Goal: Task Accomplishment & Management: Use online tool/utility

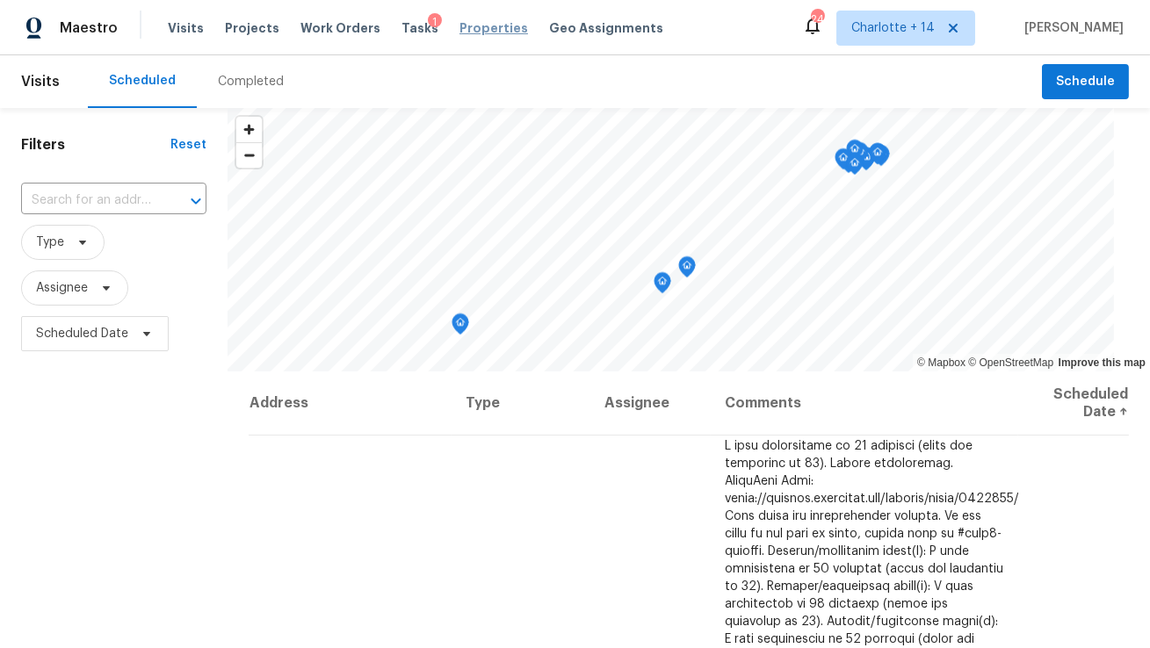
click at [480, 30] on span "Properties" at bounding box center [493, 28] width 69 height 18
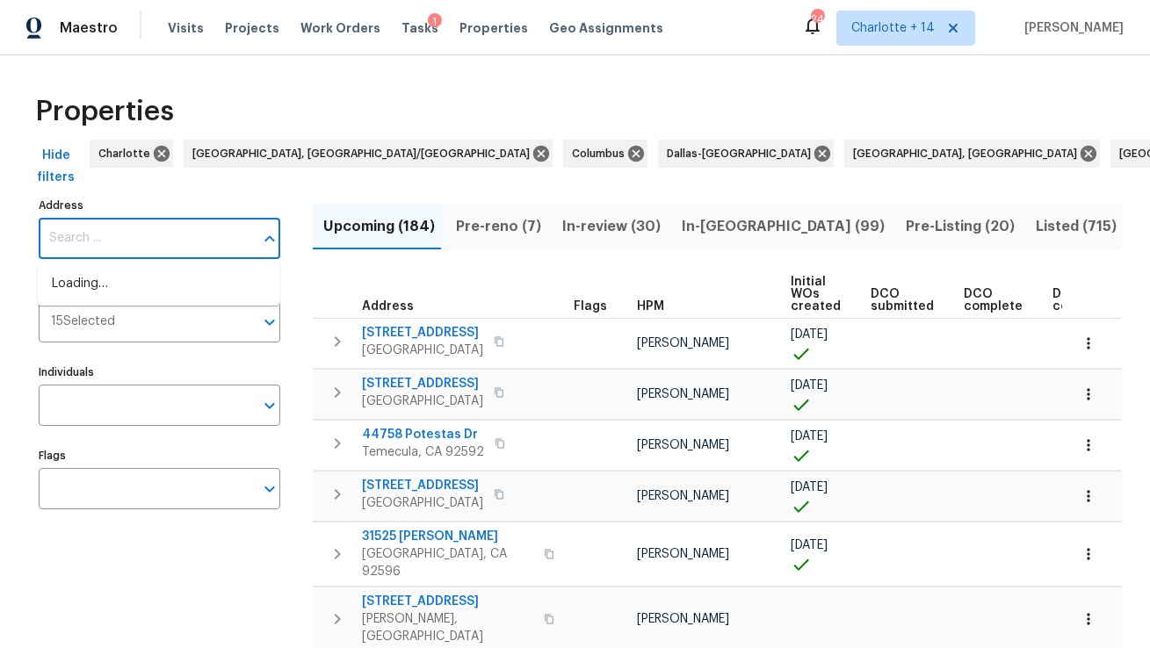
click at [162, 243] on input "Address" at bounding box center [146, 238] width 215 height 41
paste input "8652 Embrey Dr, Jonesboro, GA 30236"
type input "8652 Embrey Dr, Jonesboro, GA 30236"
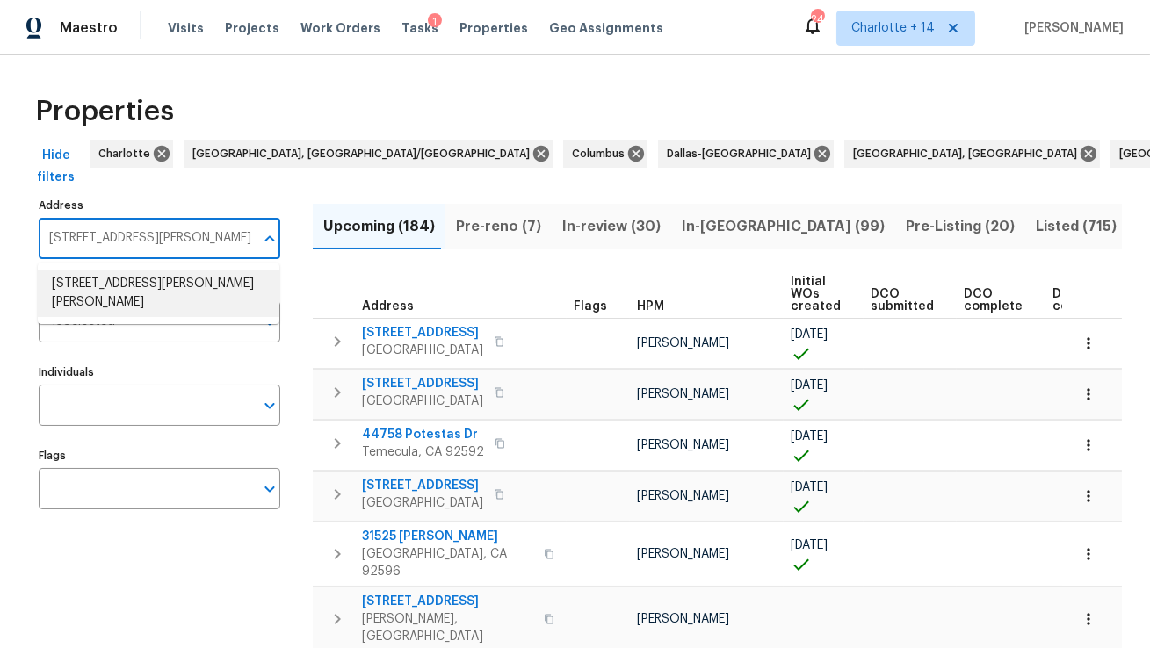
click at [162, 279] on li "8652 Embrey Dr Jonesboro GA 30236" at bounding box center [159, 293] width 242 height 47
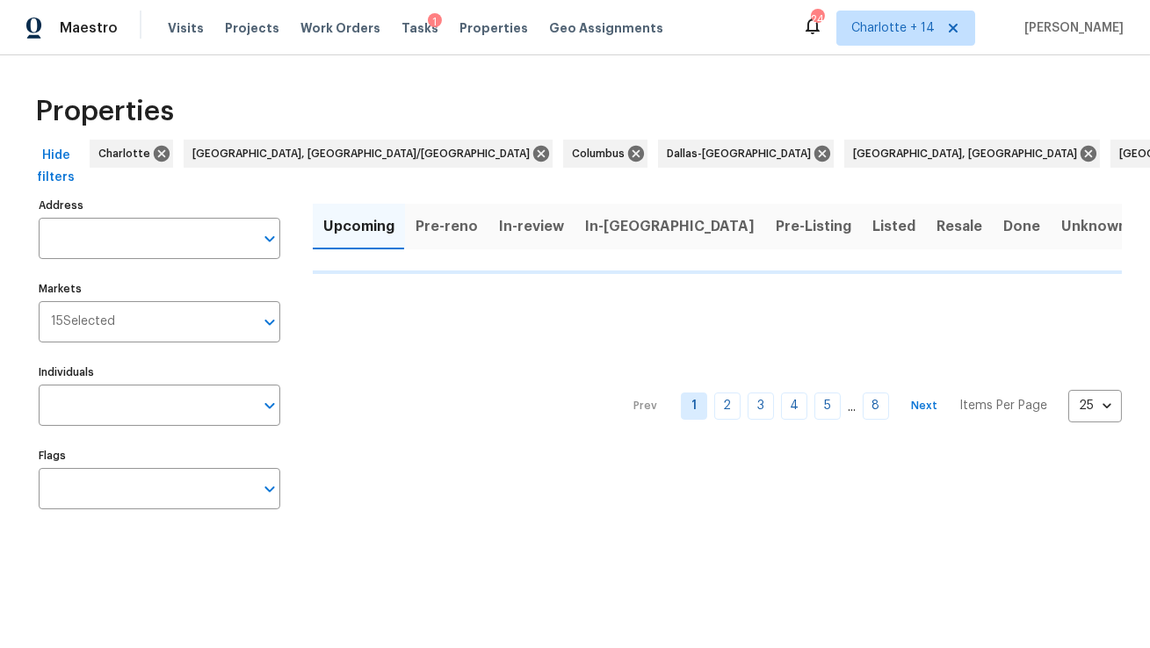
type input "8652 Embrey Dr Jonesboro GA 30236"
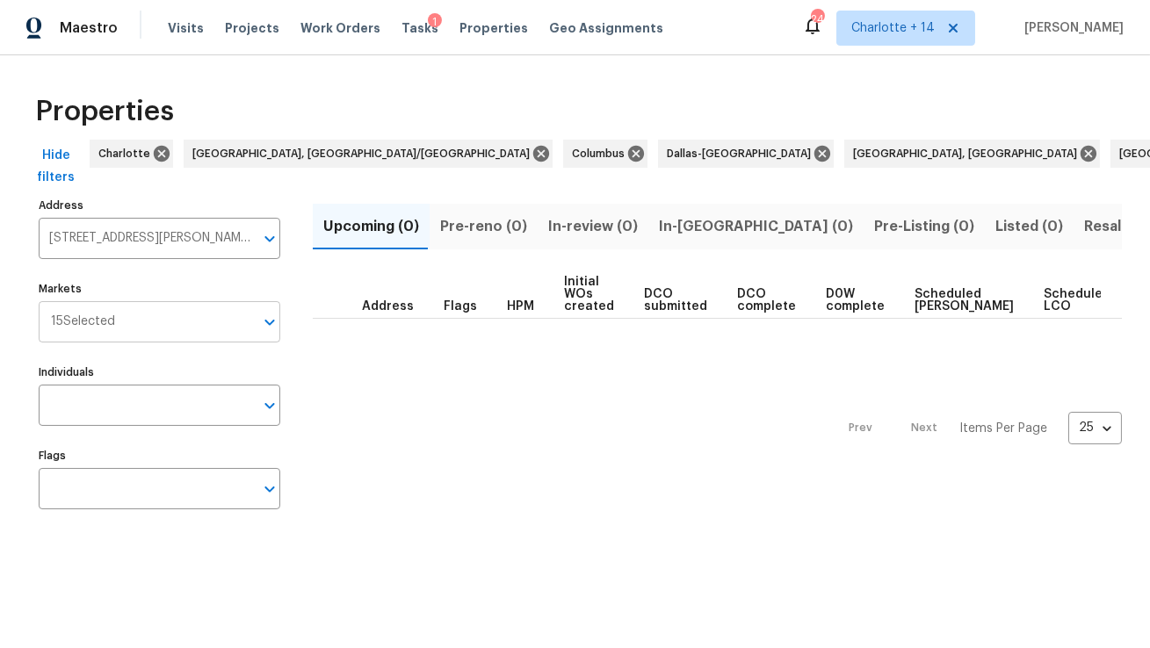
click at [156, 315] on input "Markets" at bounding box center [184, 321] width 139 height 41
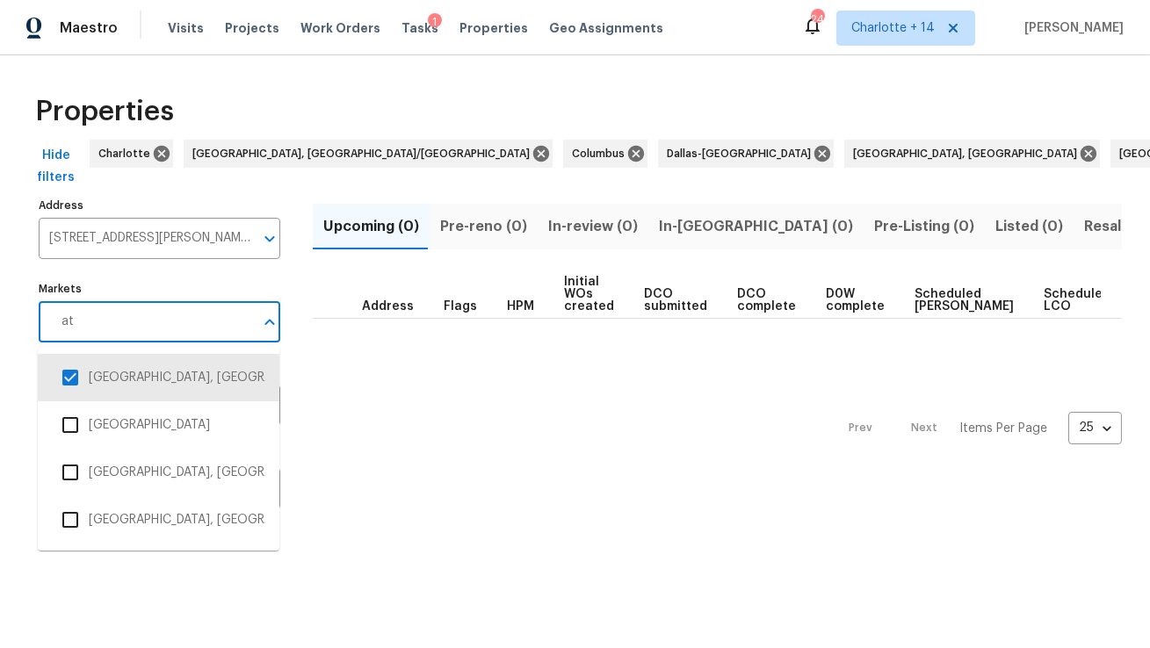
type input "atl"
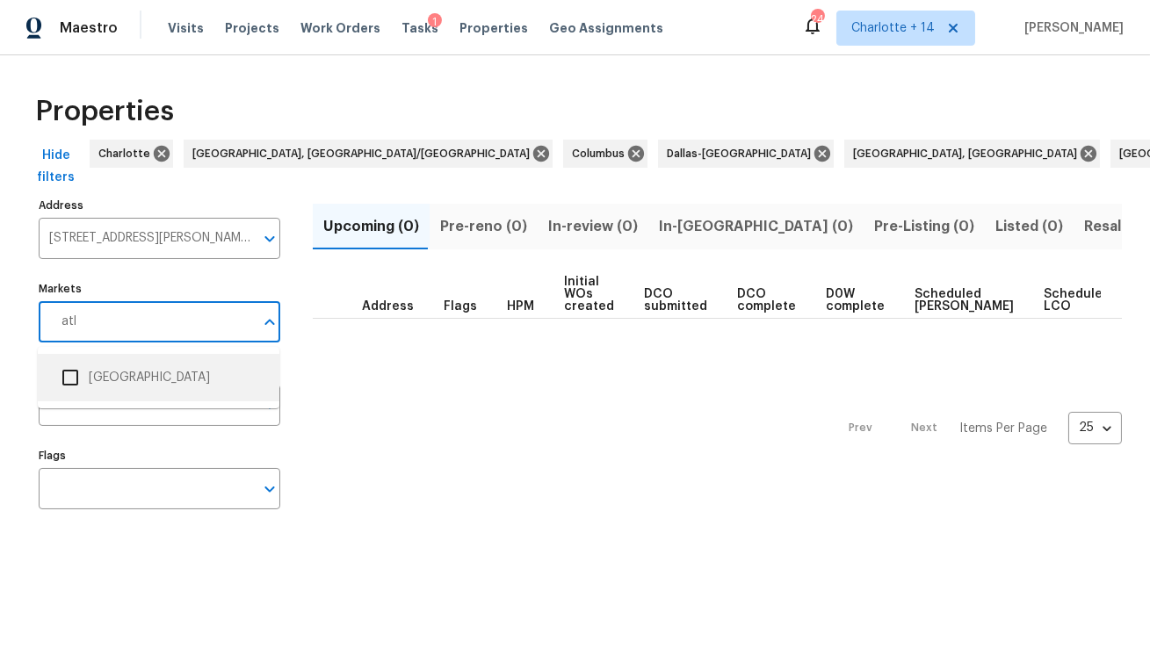
click at [98, 379] on li "[GEOGRAPHIC_DATA]" at bounding box center [158, 377] width 213 height 37
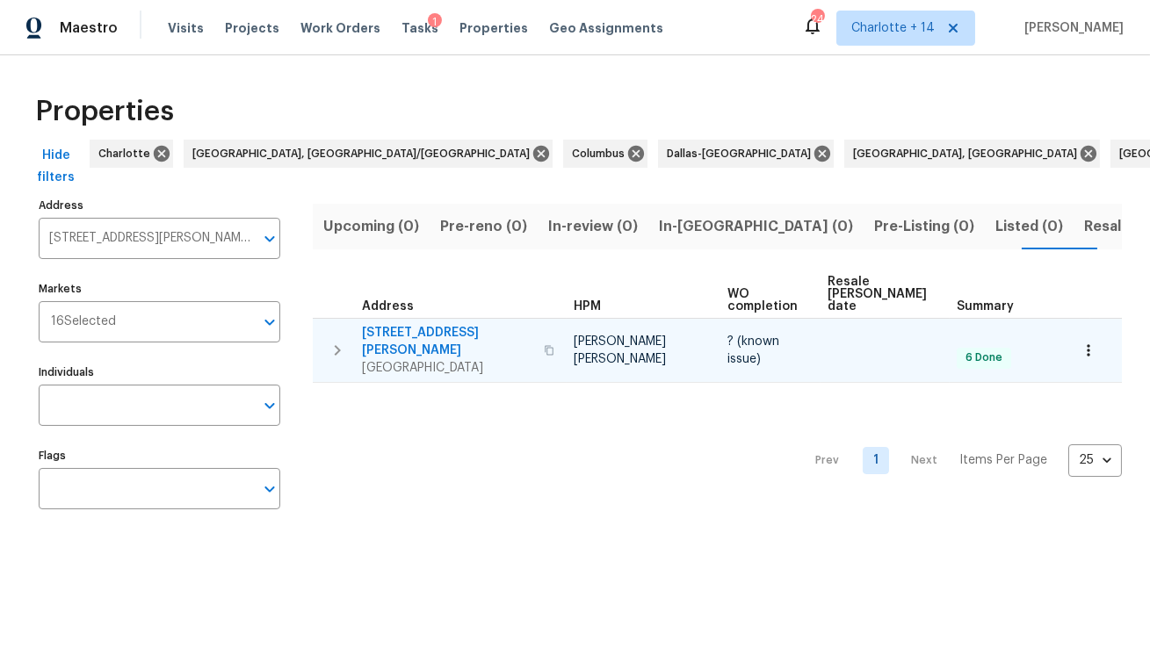
click at [406, 324] on span "8652 Embrey Dr" at bounding box center [447, 341] width 171 height 35
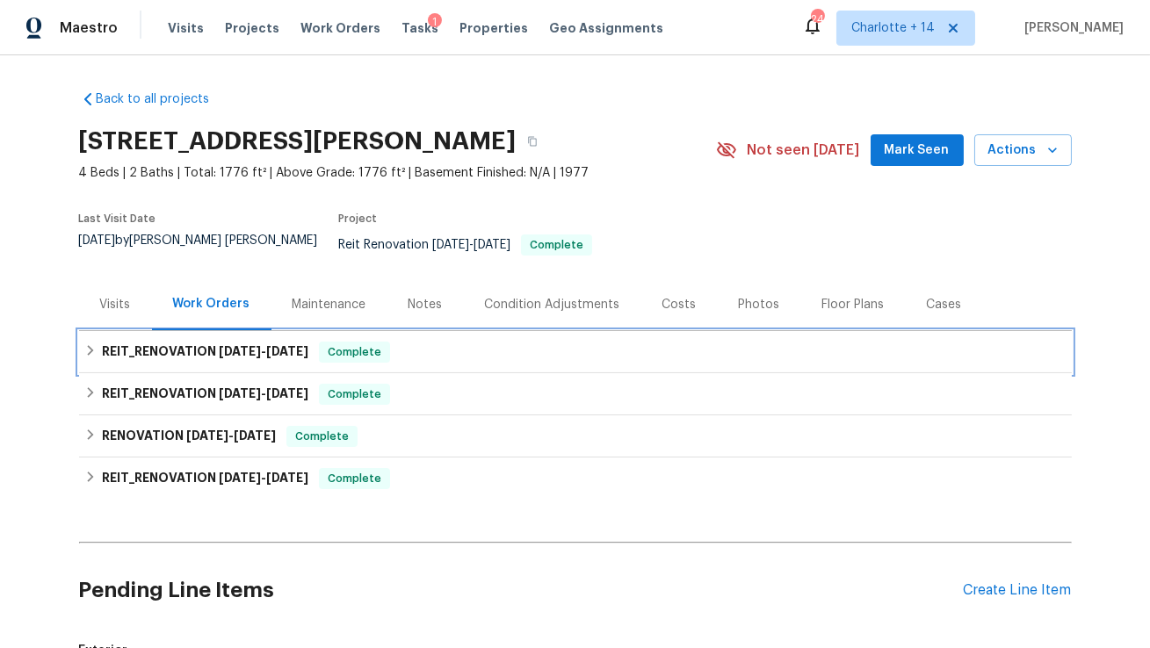
click at [256, 345] on span "7/24/25" at bounding box center [240, 351] width 42 height 12
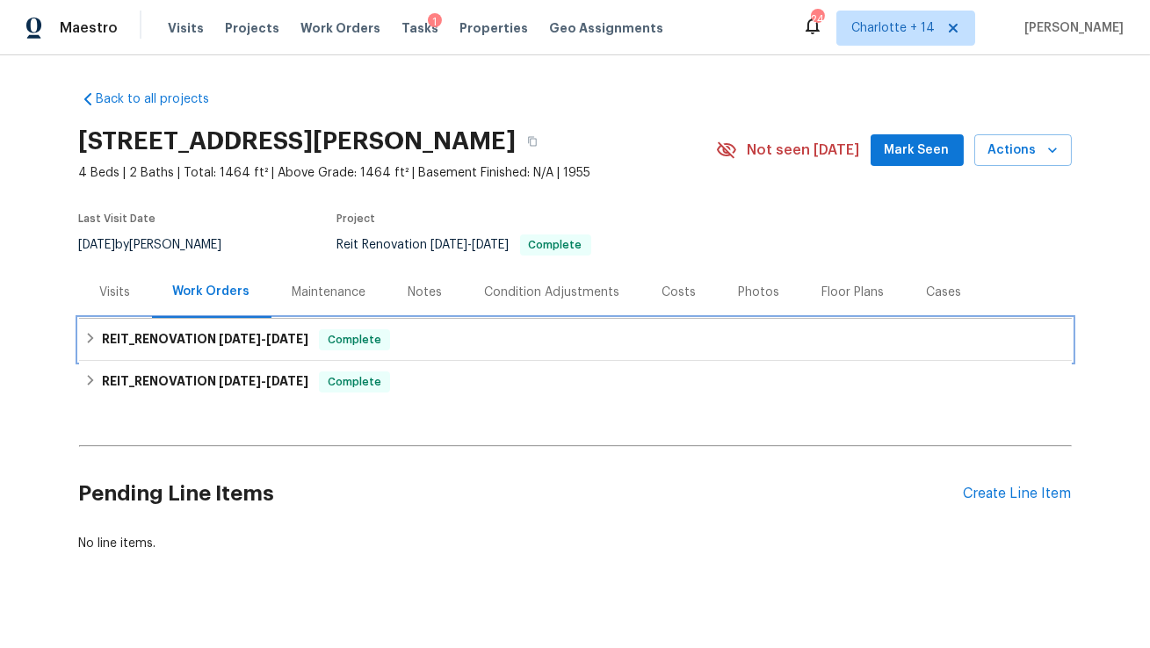
click at [240, 339] on span "8/7/25" at bounding box center [240, 339] width 42 height 12
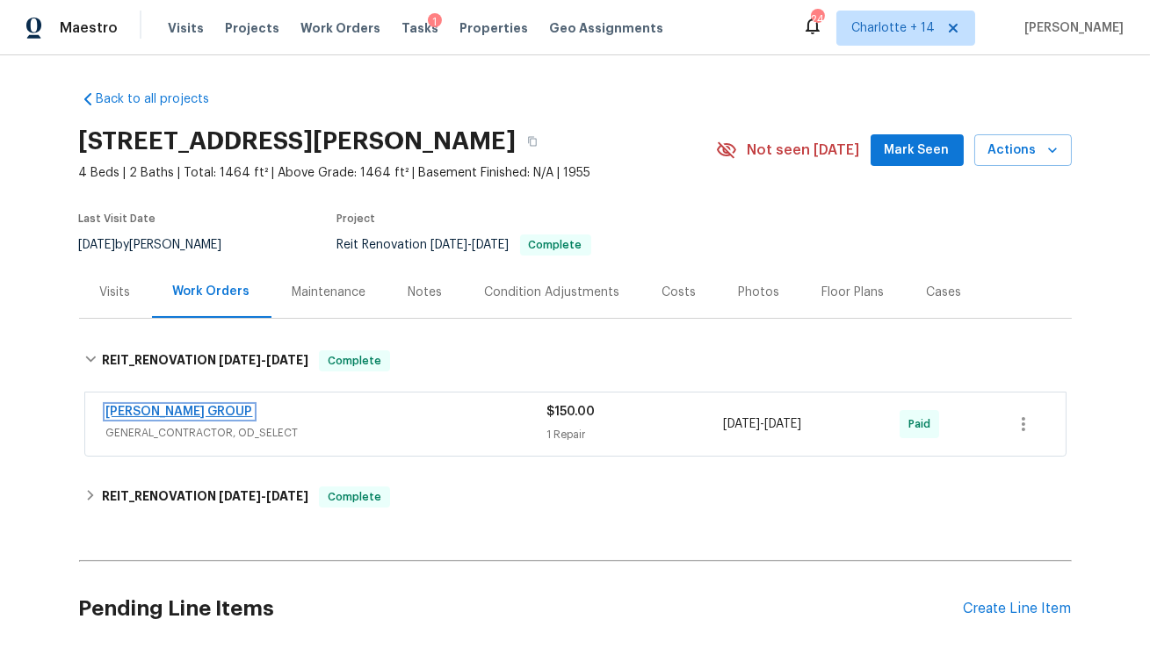
click at [198, 411] on link "BARAKEL VENZ GROUP" at bounding box center [179, 412] width 147 height 12
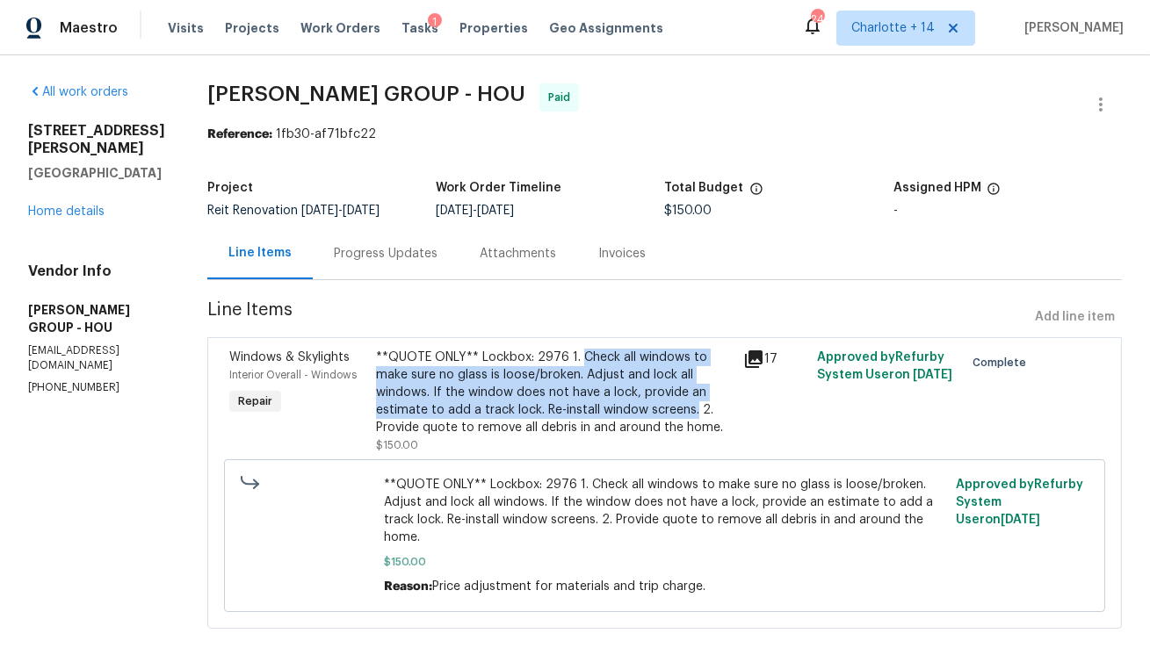
drag, startPoint x: 560, startPoint y: 353, endPoint x: 574, endPoint y: 414, distance: 62.4
click at [574, 414] on div "**QUOTE ONLY** Lockbox: 2976 1. Check all windows to make sure no glass is loos…" at bounding box center [554, 393] width 357 height 88
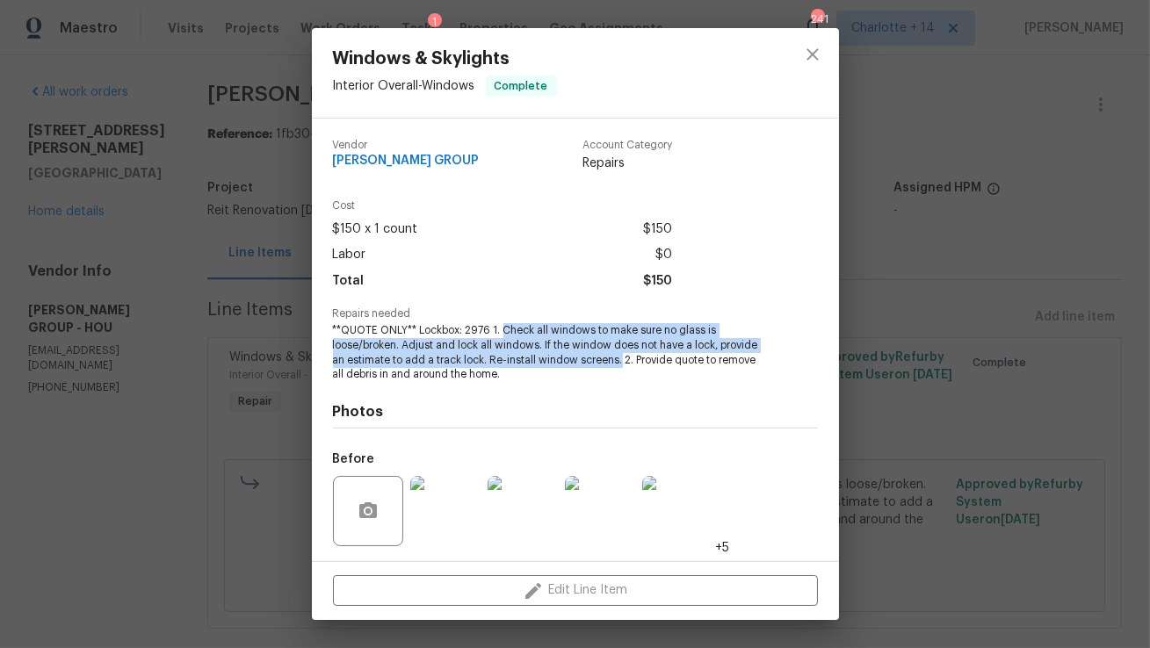
drag, startPoint x: 504, startPoint y: 332, endPoint x: 618, endPoint y: 360, distance: 117.6
click at [618, 360] on span "**QUOTE ONLY** Lockbox: 2976 1. Check all windows to make sure no glass is loos…" at bounding box center [551, 352] width 437 height 59
copy span "Check all windows to make sure no glass is loose/broken. Adjust and lock all wi…"
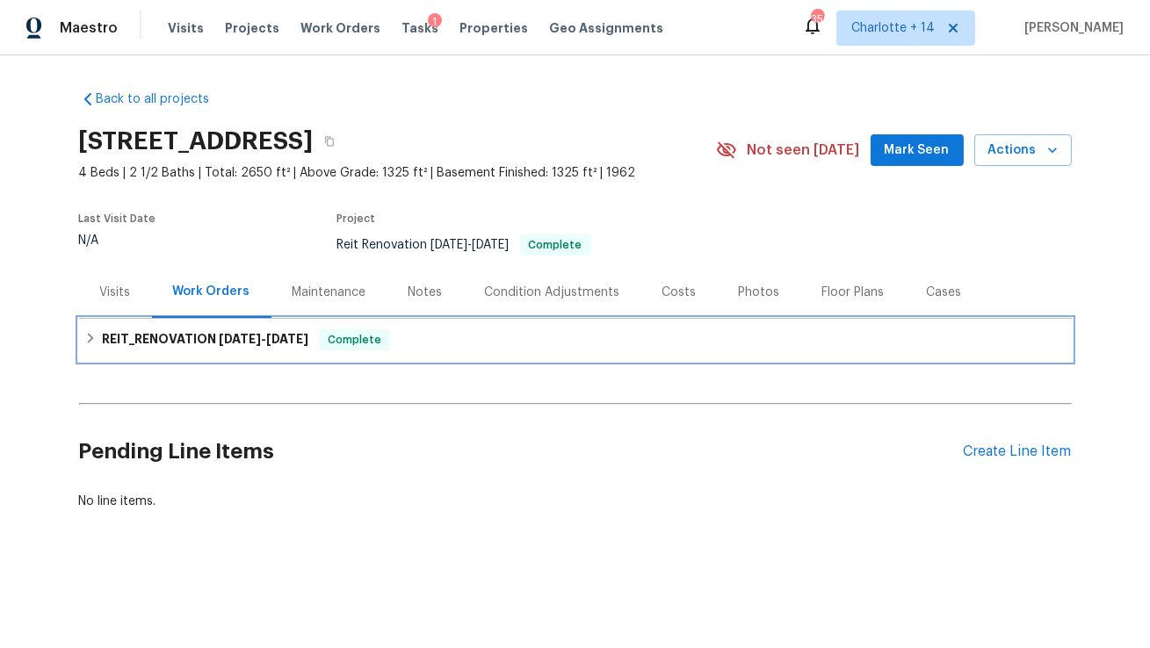
click at [271, 333] on span "[DATE]" at bounding box center [287, 339] width 42 height 12
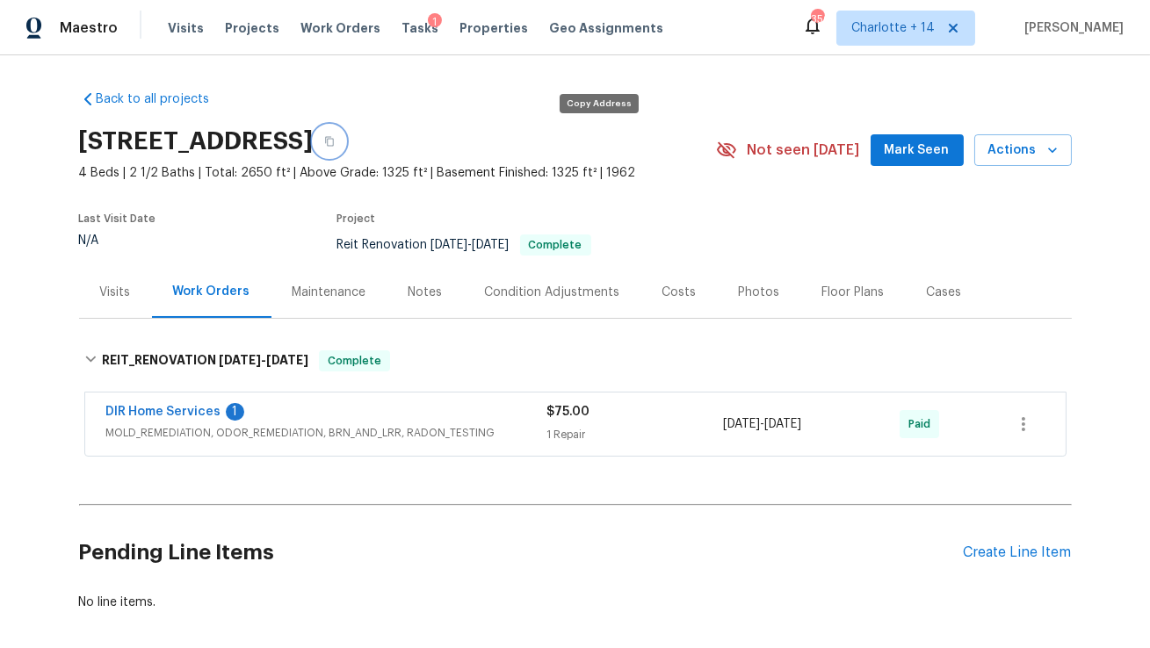
click at [334, 139] on icon "button" at bounding box center [329, 142] width 9 height 10
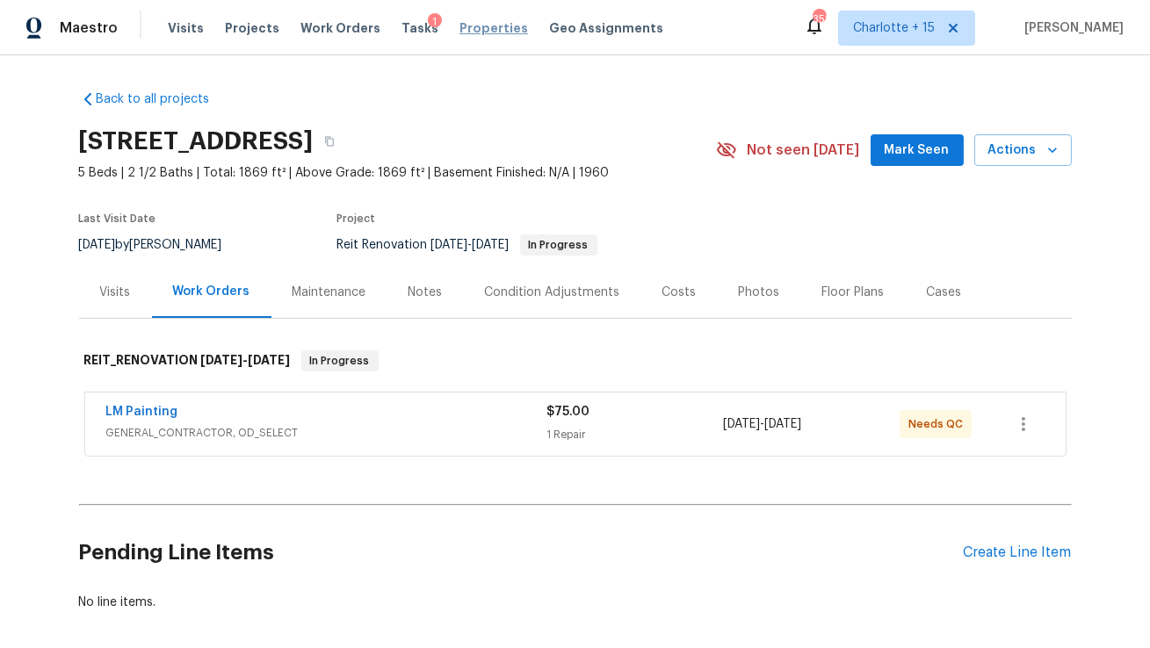
click at [459, 26] on span "Properties" at bounding box center [493, 28] width 69 height 18
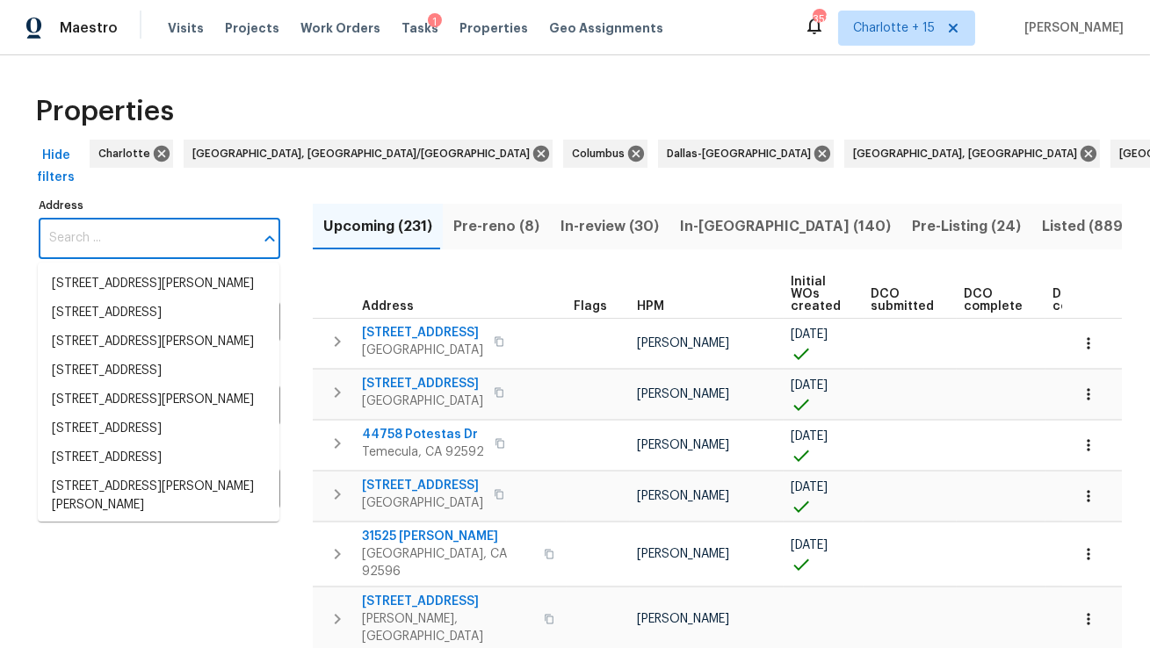
click at [181, 242] on input "Address" at bounding box center [146, 238] width 215 height 41
paste input "2522 Corner Shoals Dr, Decatur, GA 30034"
type input "2522 Corner Shoals Dr, Decatur, GA 30034"
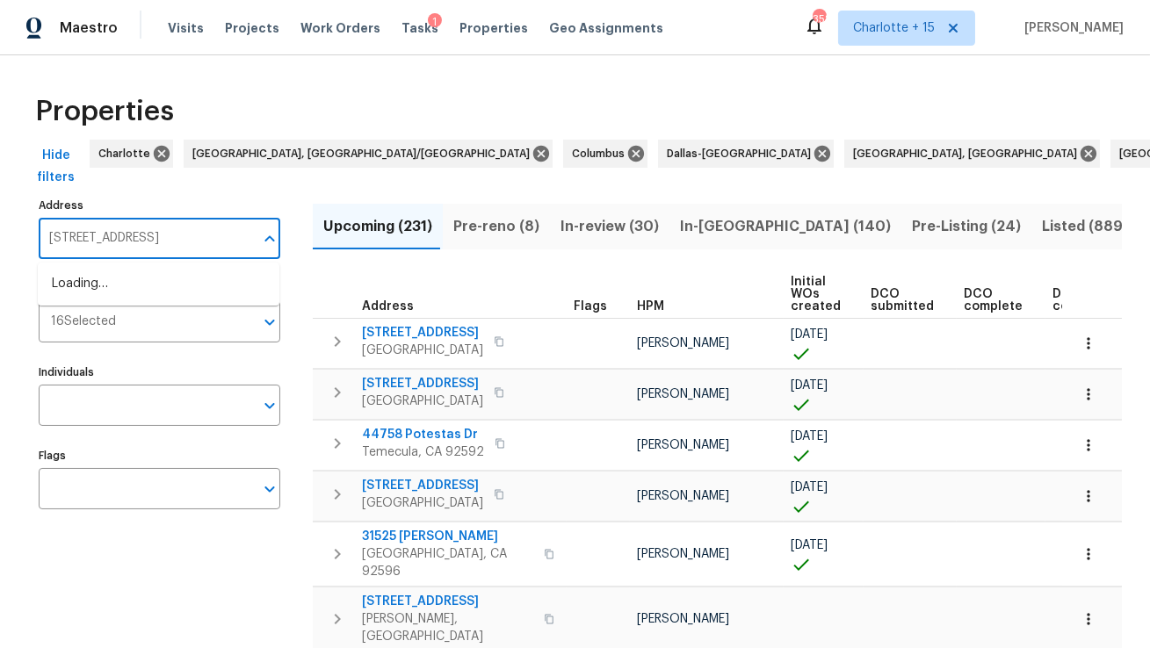
scroll to position [0, 40]
click at [158, 292] on li "2522 Corner Shoals Dr Decatur GA 30034" at bounding box center [159, 284] width 242 height 29
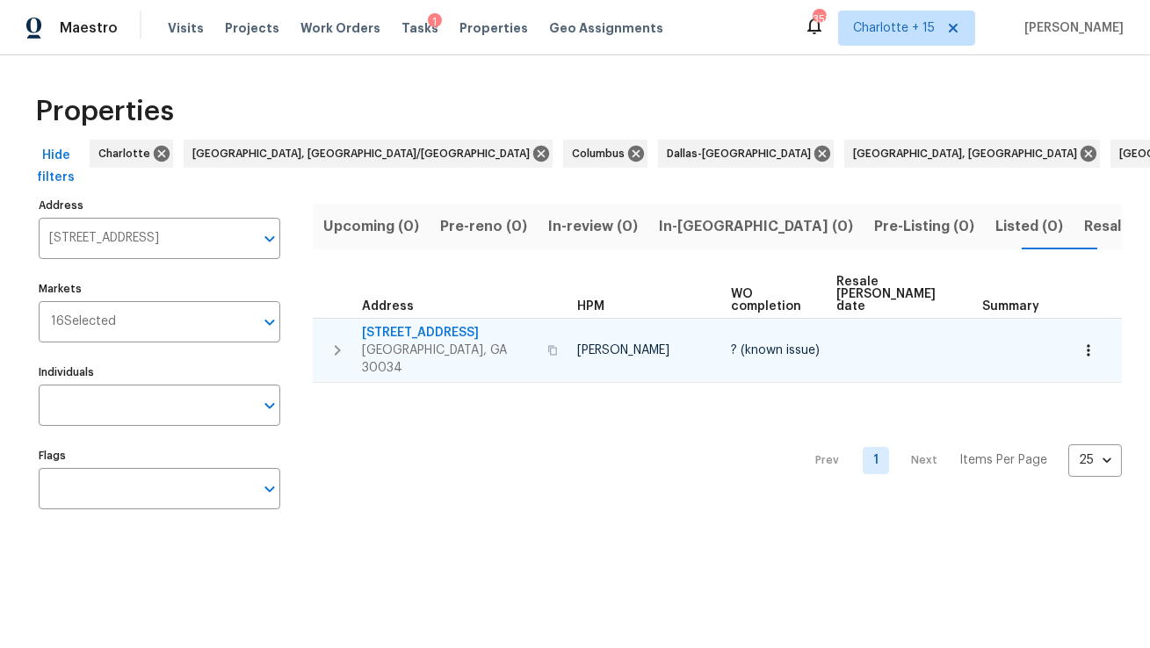
click at [442, 324] on span "2522 Corner Shoals Dr" at bounding box center [449, 333] width 175 height 18
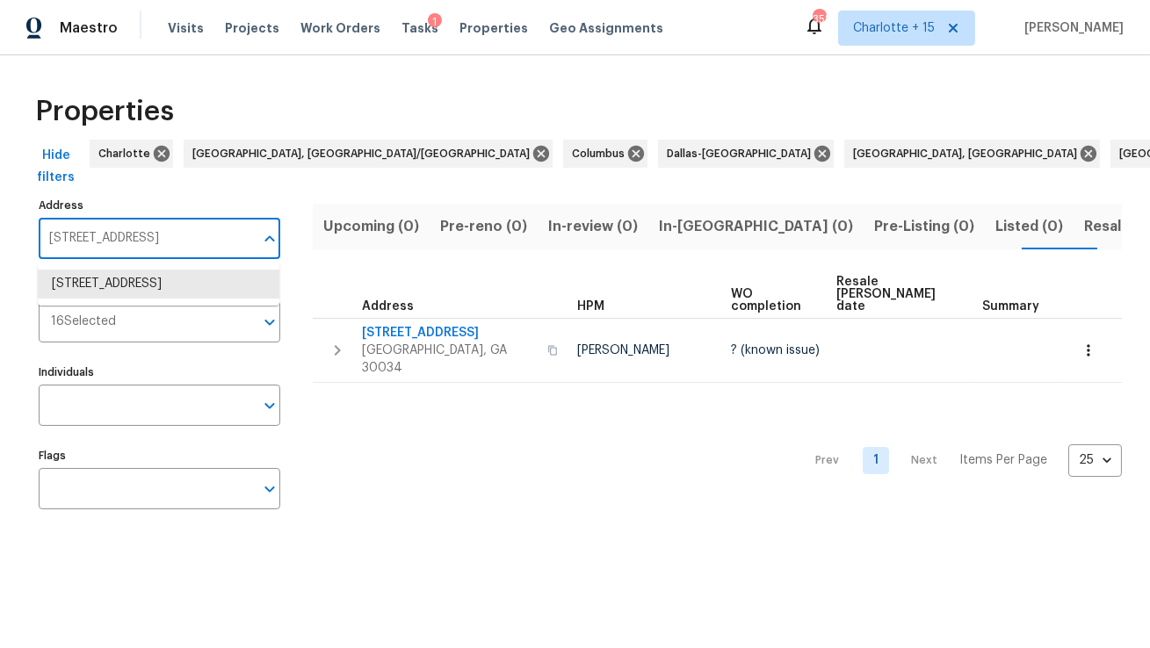
click at [155, 240] on input "2522 Corner Shoals Dr Decatur GA 30034" at bounding box center [146, 238] width 215 height 41
paste input "1908 Sailcloth St, Lithonia, GA 30058"
type input "1908 Sailcloth St, Lithonia, GA 30058"
click at [134, 293] on li "1908 Sailcloth St Lithonia GA 30058" at bounding box center [159, 284] width 242 height 29
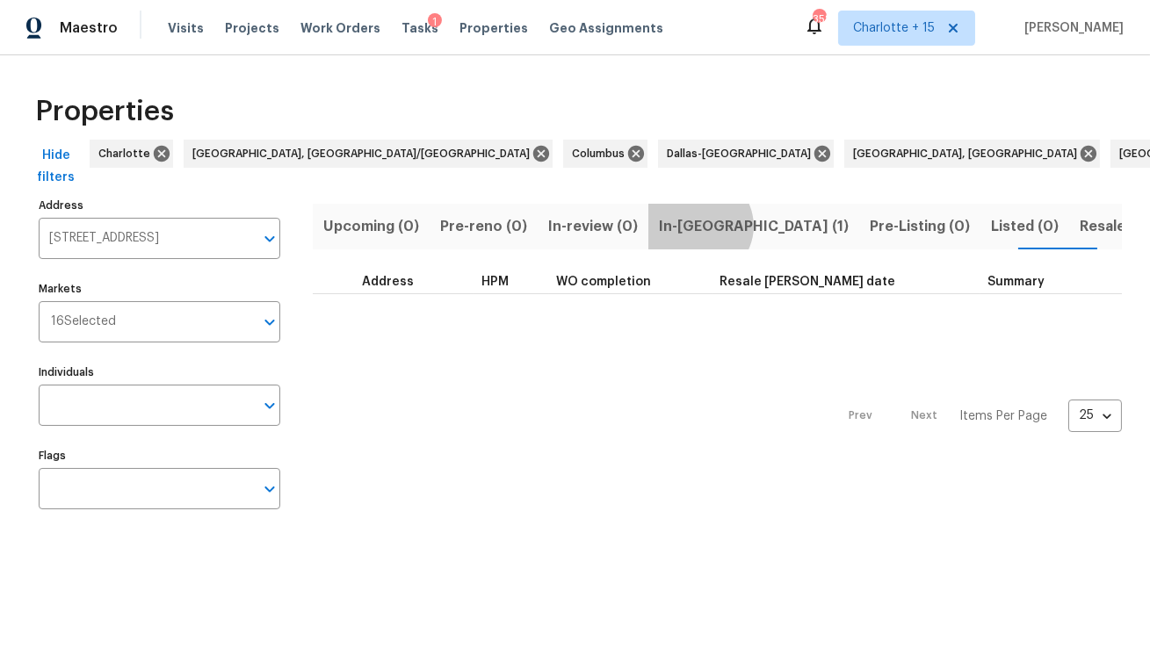
click at [687, 226] on span "In-reno (1)" at bounding box center [754, 226] width 190 height 25
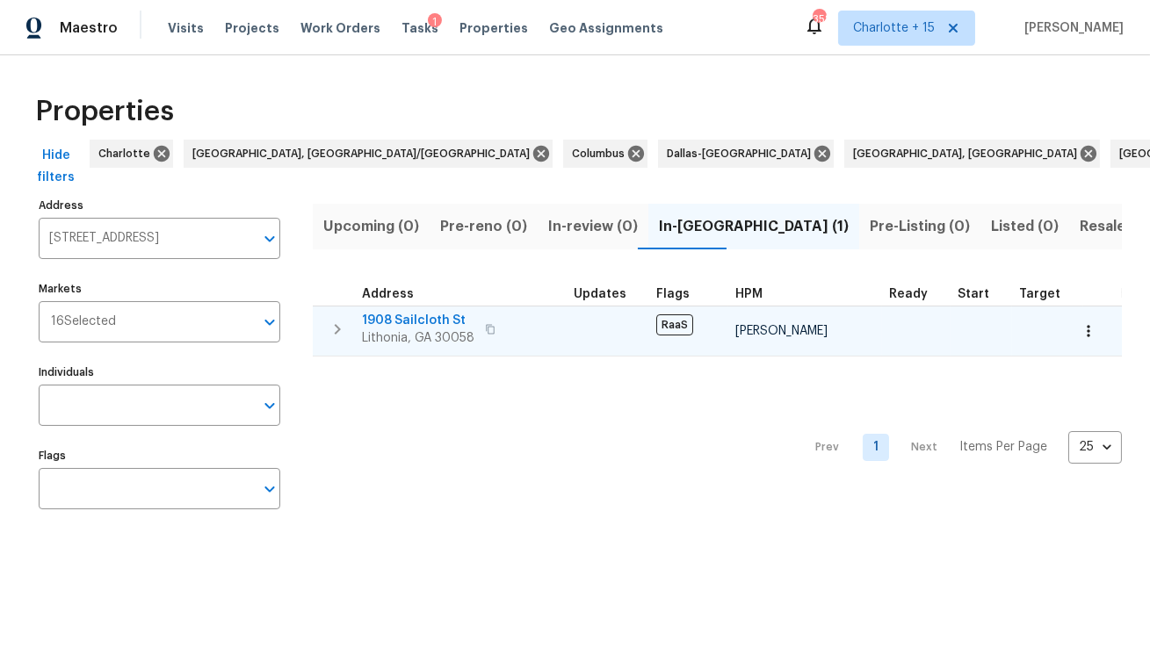
click at [423, 317] on span "1908 Sailcloth St" at bounding box center [418, 321] width 112 height 18
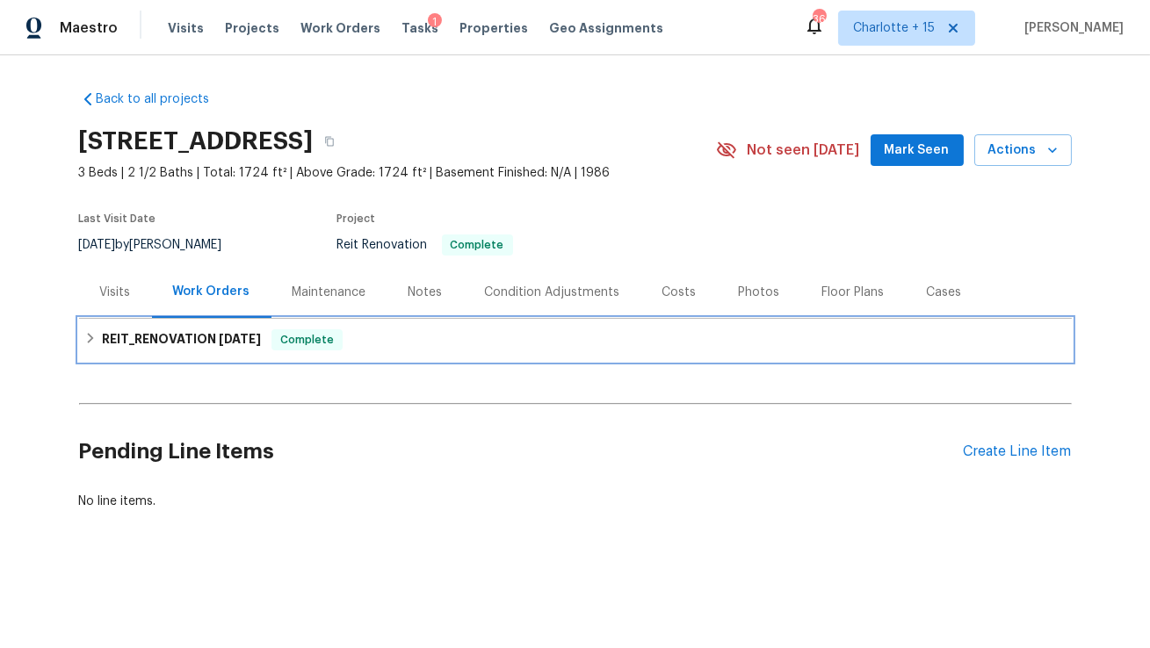
click at [185, 330] on h6 "REIT_RENOVATION [DATE]" at bounding box center [181, 339] width 159 height 21
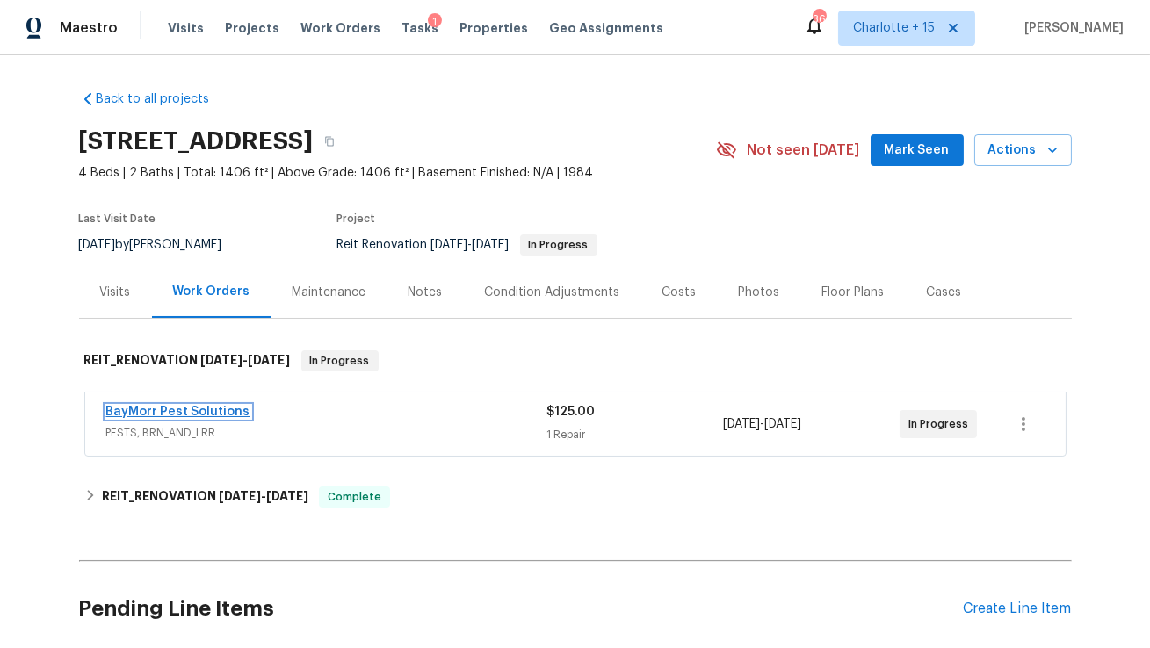
click at [170, 407] on link "BayMorr Pest Solutions" at bounding box center [178, 412] width 144 height 12
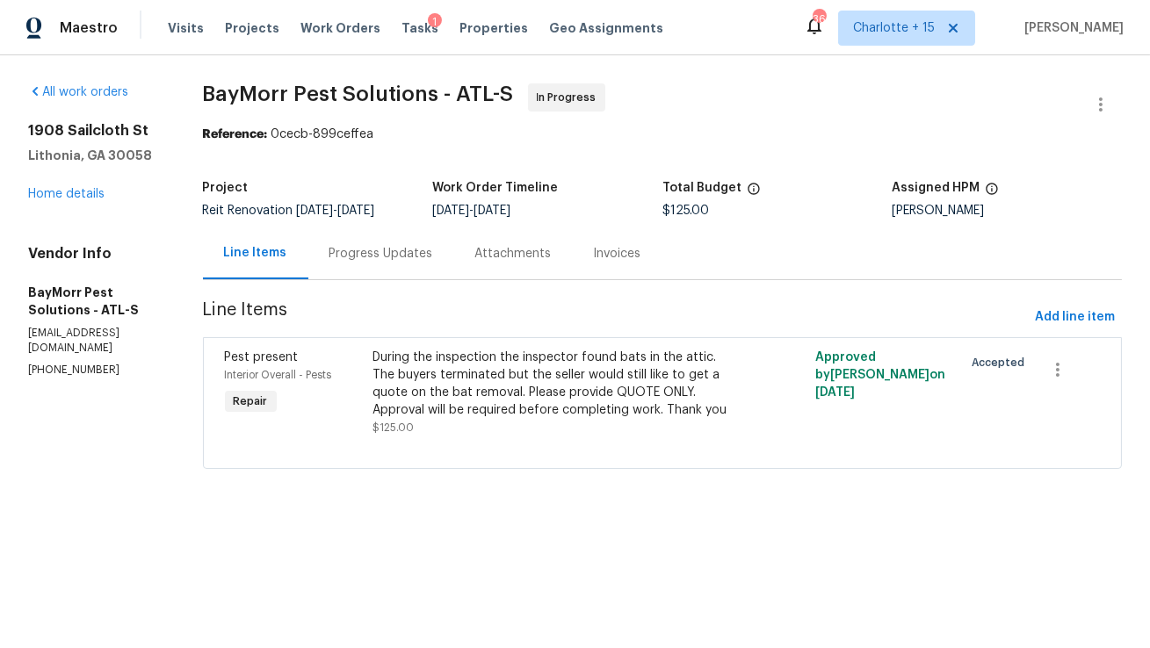
click at [364, 260] on div "Progress Updates" at bounding box center [381, 254] width 104 height 18
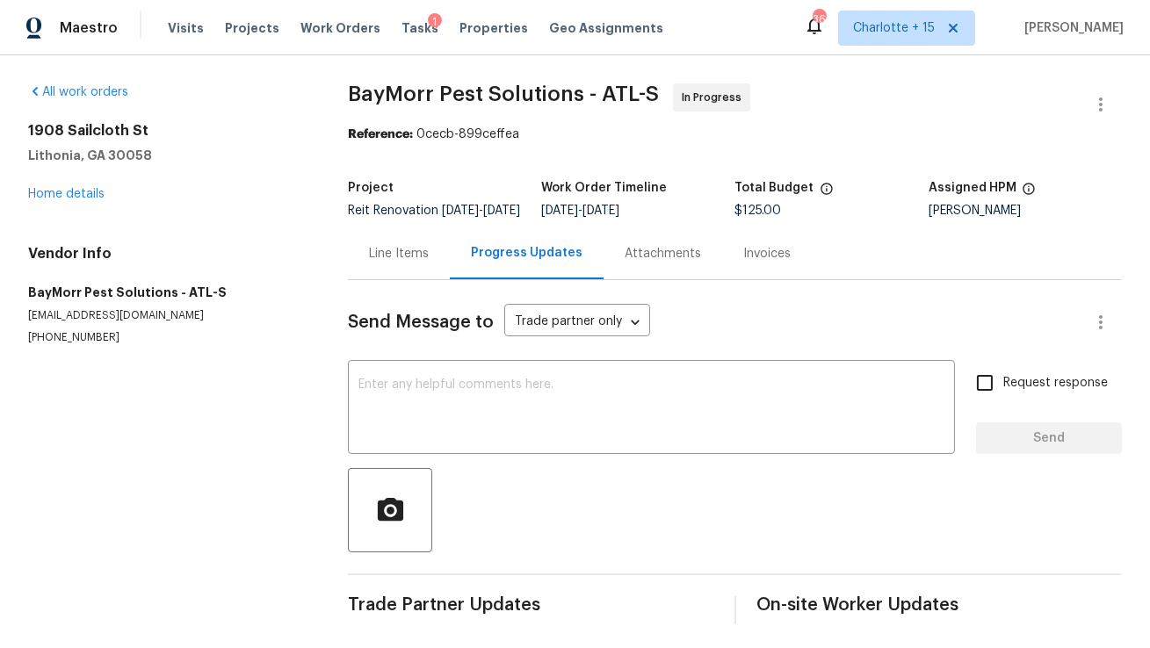
scroll to position [18, 0]
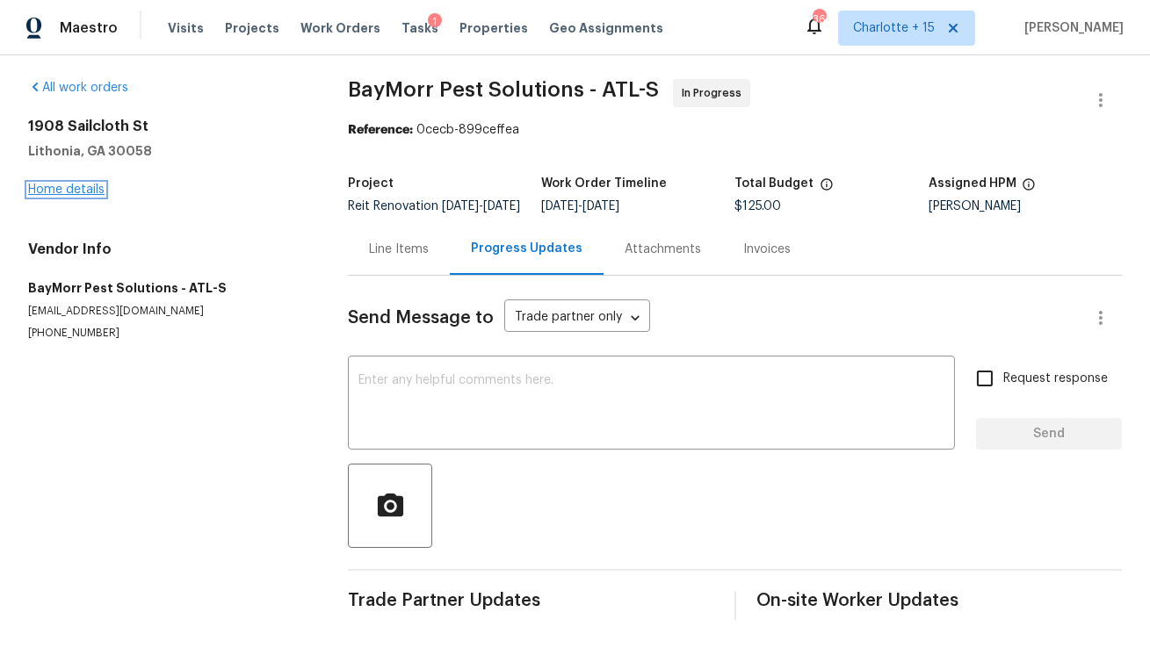
click at [58, 184] on link "Home details" at bounding box center [66, 190] width 76 height 12
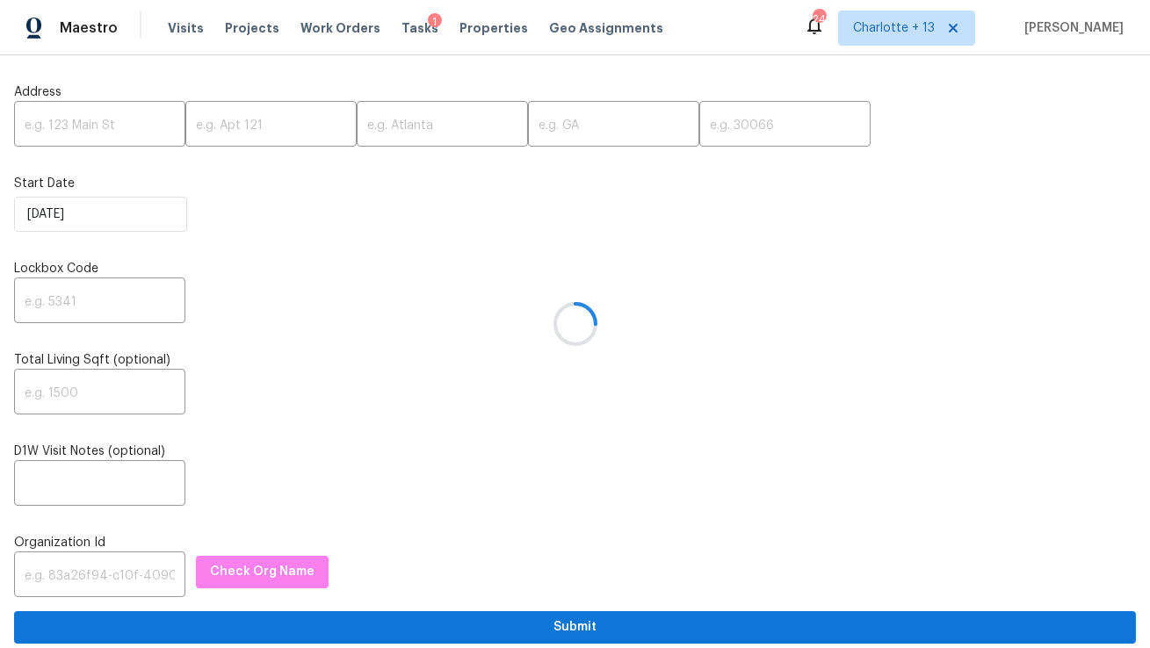
click at [125, 128] on div at bounding box center [575, 324] width 1150 height 648
click at [125, 130] on input "text" at bounding box center [99, 125] width 171 height 41
paste input "[STREET_ADDRESS]"
click at [139, 134] on input "[STREET_ADDRESS]" at bounding box center [99, 125] width 171 height 41
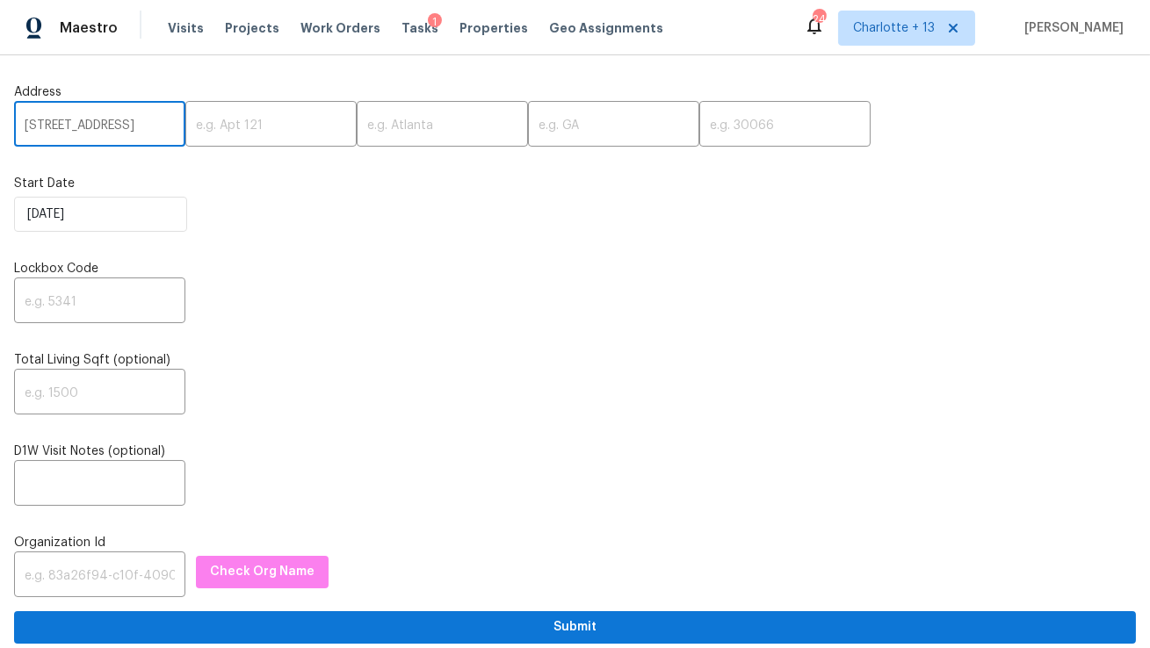
click at [139, 134] on input "[STREET_ADDRESS]" at bounding box center [99, 125] width 171 height 41
type input "[STREET_ADDRESS]"
click at [699, 127] on input "text" at bounding box center [784, 125] width 171 height 41
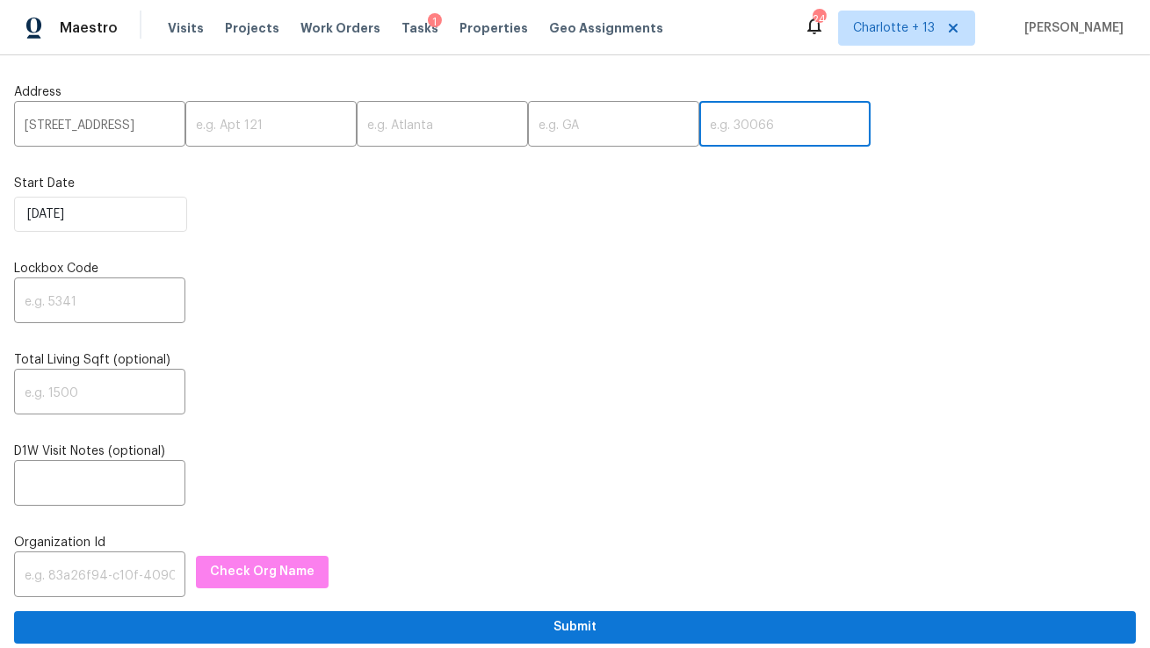
paste input "75077"
type input "75077"
click at [130, 123] on input "[STREET_ADDRESS]" at bounding box center [99, 125] width 171 height 41
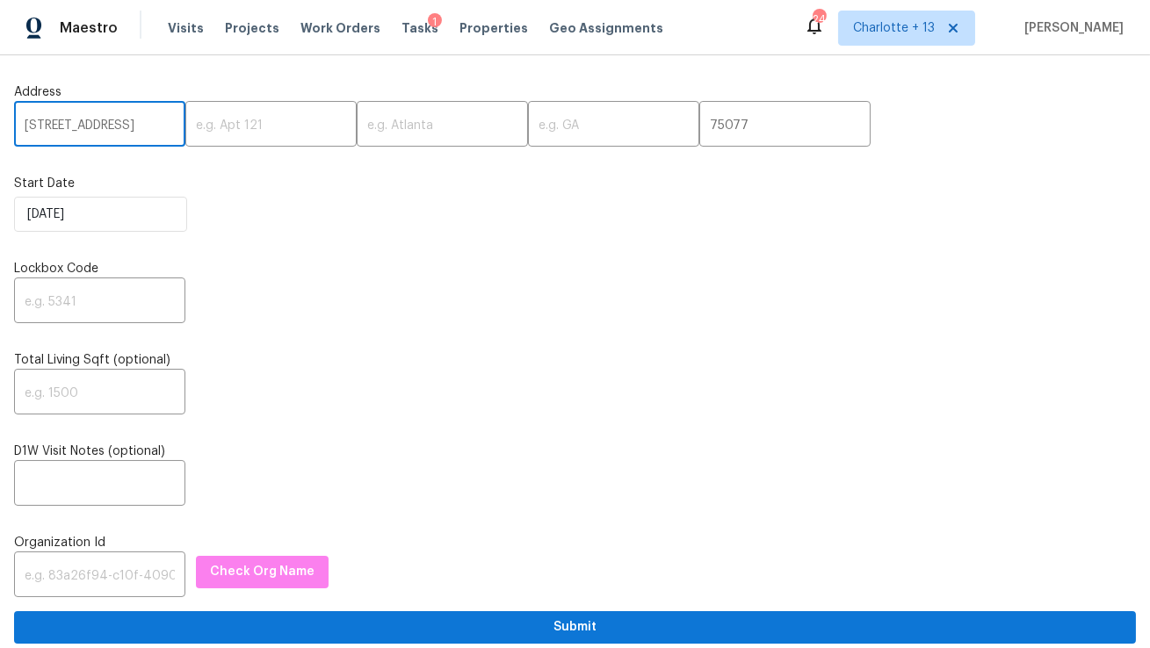
click at [130, 123] on input "[STREET_ADDRESS]" at bounding box center [99, 125] width 171 height 41
type input "[STREET_ADDRESS]"
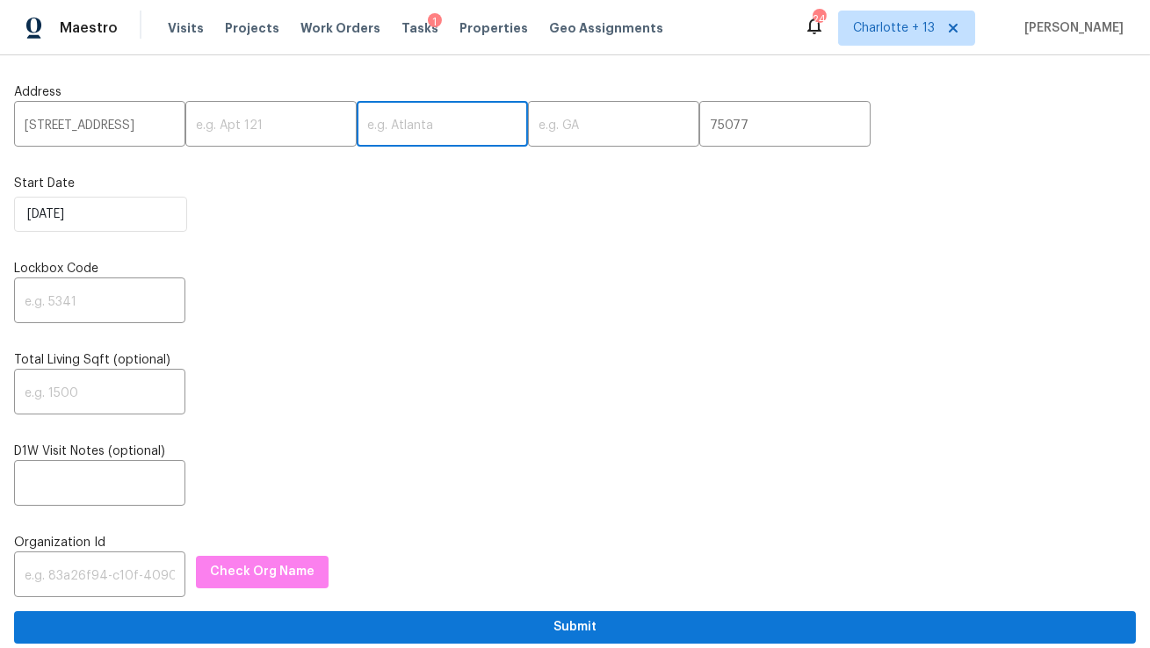
click at [412, 125] on input "text" at bounding box center [442, 125] width 171 height 41
paste input "[GEOGRAPHIC_DATA]"
type input "[GEOGRAPHIC_DATA]"
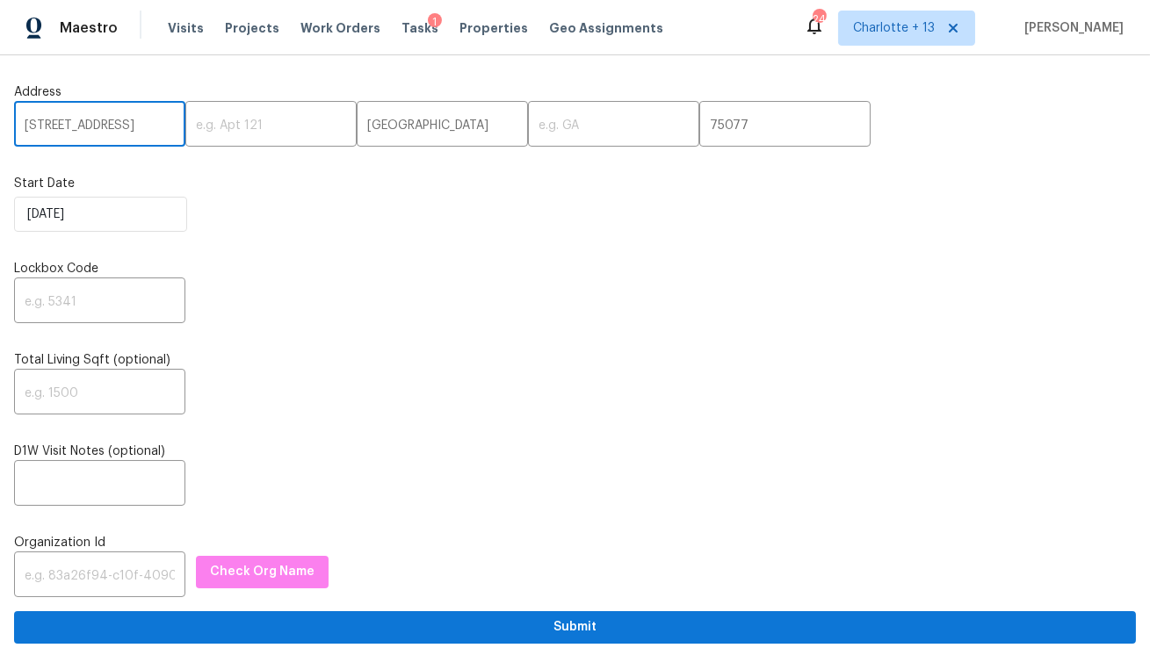
click at [114, 126] on input "[STREET_ADDRESS]" at bounding box center [99, 125] width 171 height 41
type input "[STREET_ADDRESS],"
click at [528, 123] on input "text" at bounding box center [613, 125] width 171 height 41
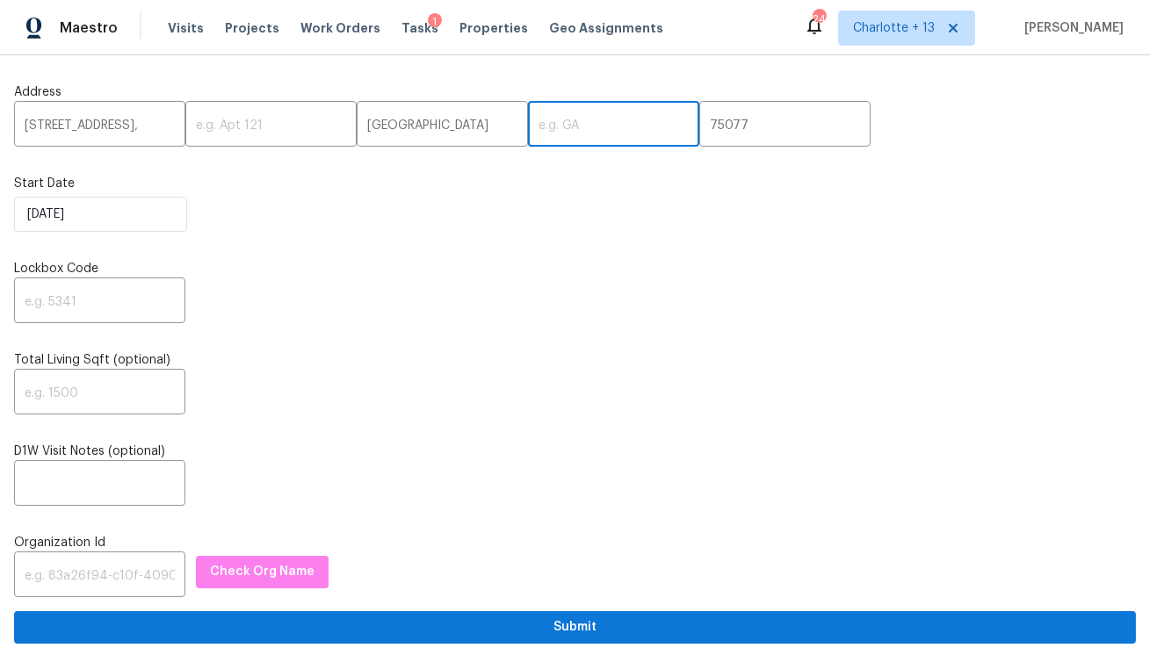
paste input "[GEOGRAPHIC_DATA]"
type input "[GEOGRAPHIC_DATA]"
click at [131, 132] on input "[STREET_ADDRESS]," at bounding box center [99, 125] width 171 height 41
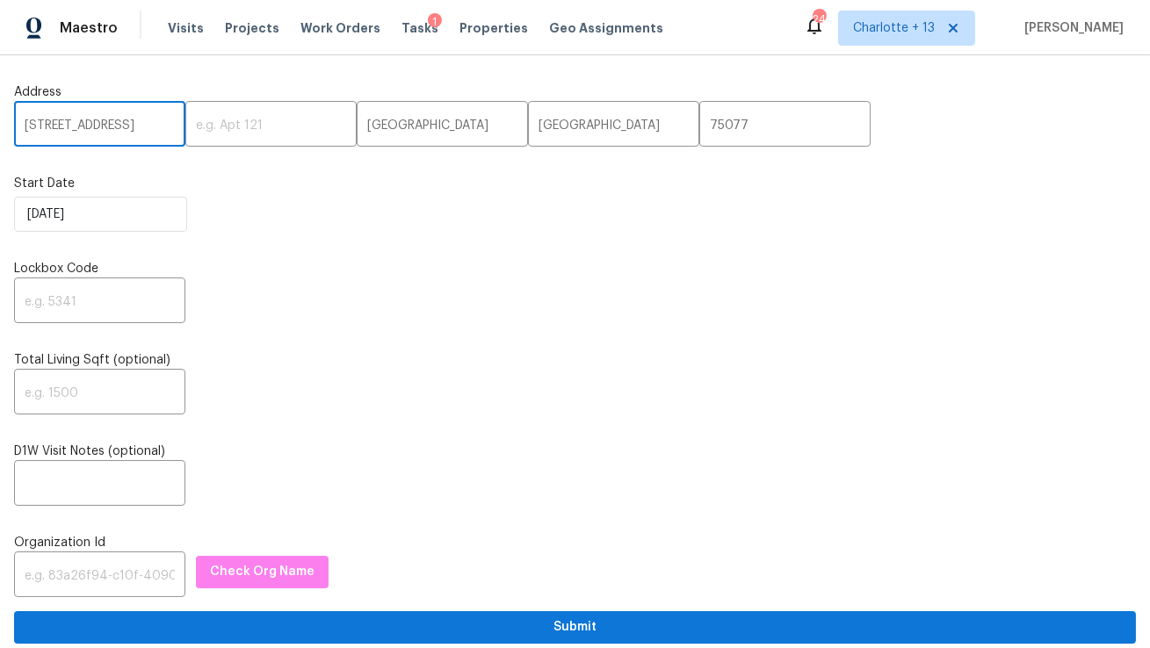
type input "[STREET_ADDRESS]"
click at [94, 296] on input "text" at bounding box center [99, 302] width 171 height 41
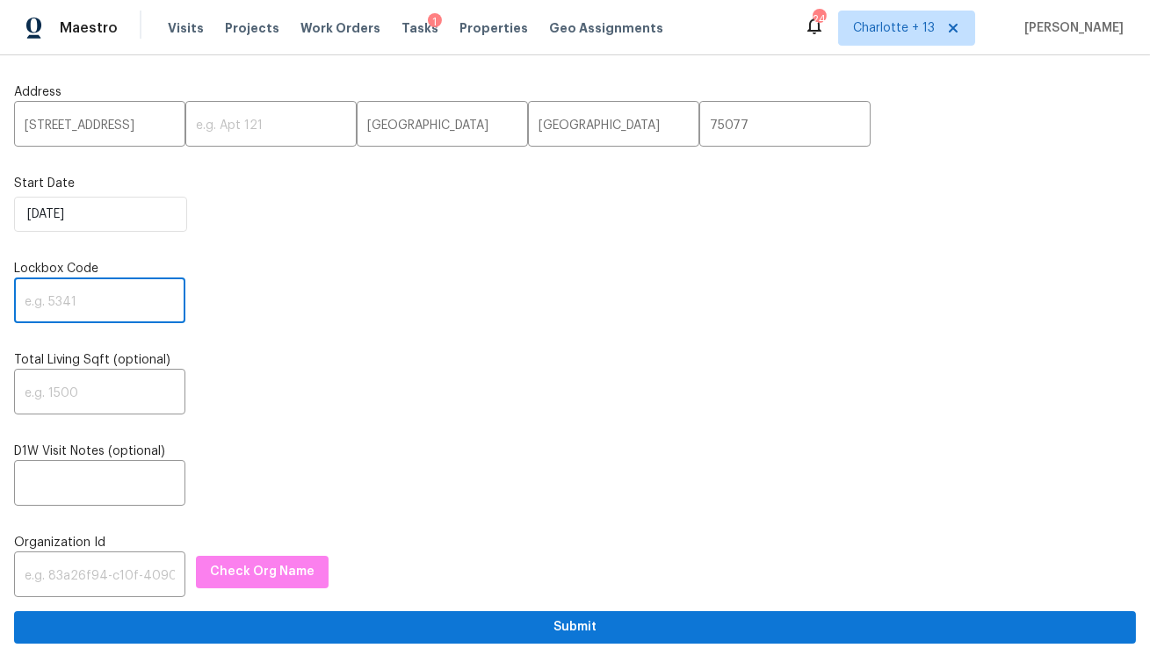
paste input "6678"
type input "6678"
click at [90, 564] on input "text" at bounding box center [99, 576] width 171 height 41
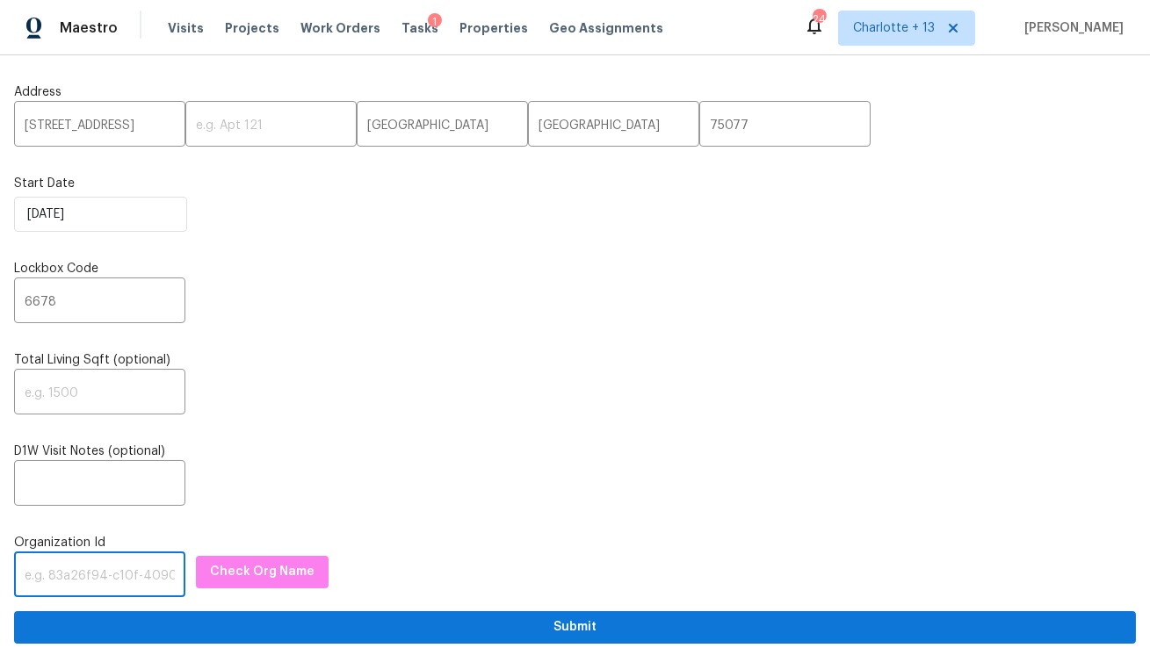
paste input "1349d153-b359-4f9b-b4dd-758ff939cc37"
type input "1349d153-b359-4f9b-b4dd-758ff939cc37"
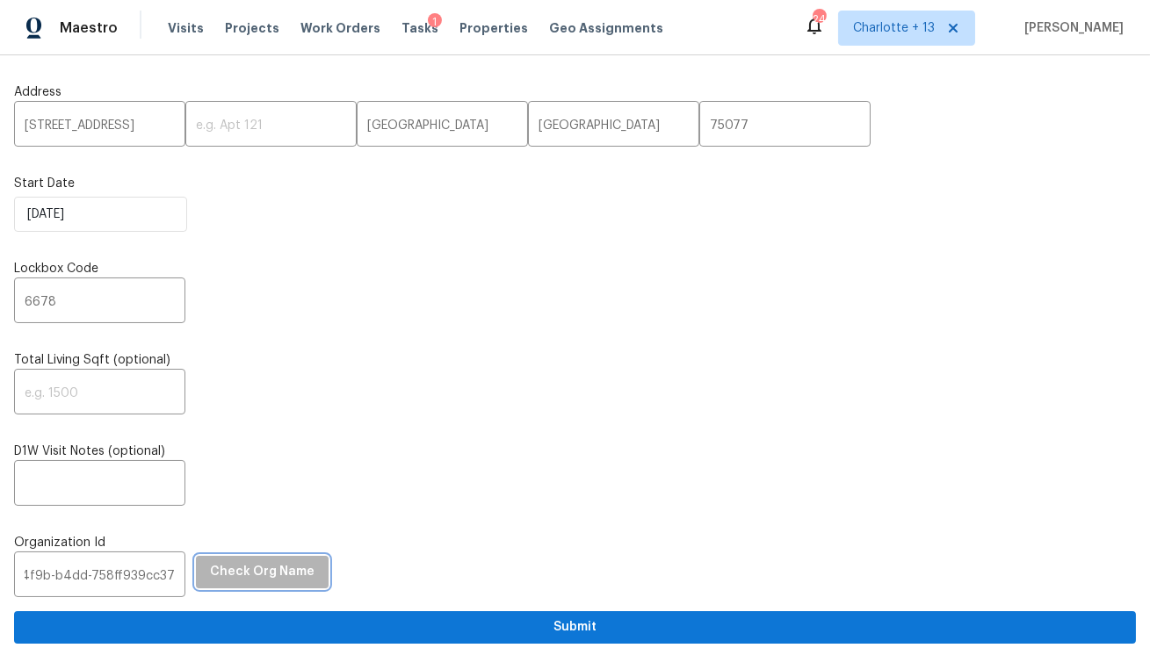
scroll to position [0, 0]
click at [246, 574] on span "Check Org Name" at bounding box center [262, 572] width 105 height 22
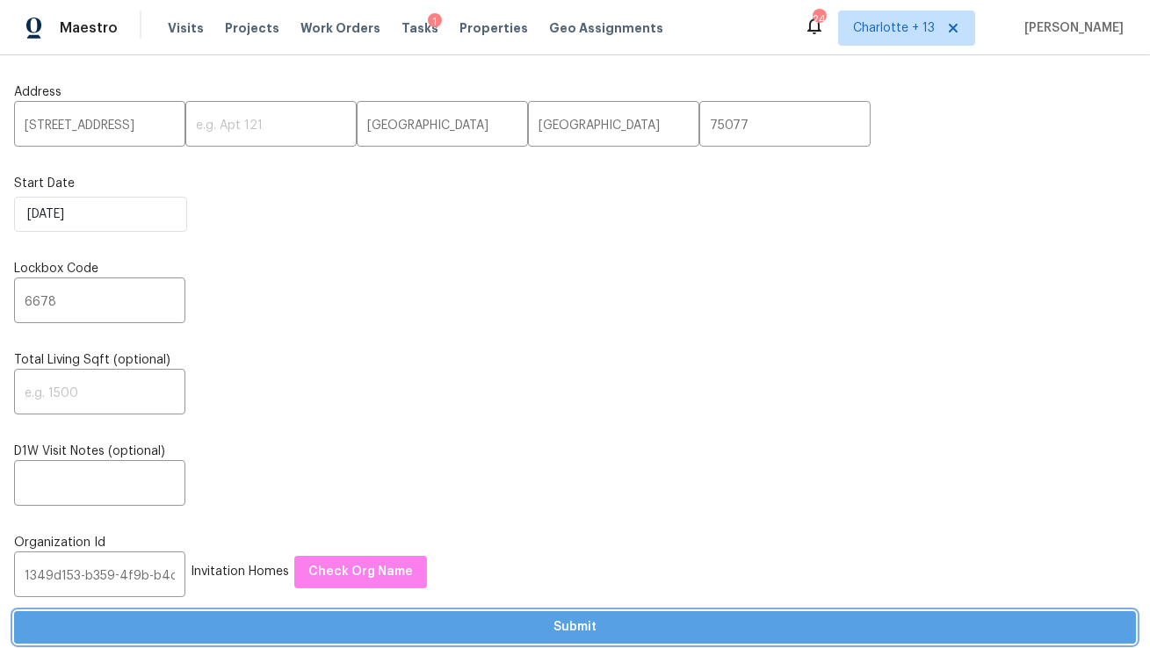
click at [432, 616] on button "Submit" at bounding box center [575, 627] width 1122 height 32
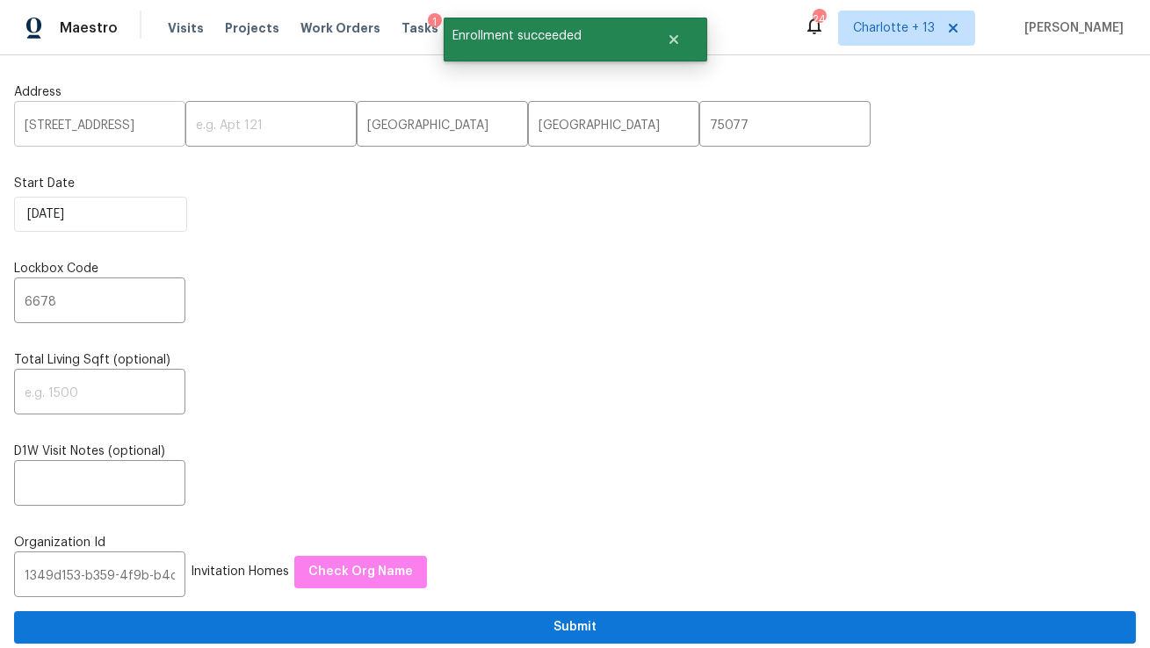
click at [83, 130] on input "[STREET_ADDRESS]" at bounding box center [99, 125] width 171 height 41
click at [199, 32] on div "Visits Projects Work Orders Tasks 1 Properties Geo Assignments" at bounding box center [426, 28] width 516 height 35
click at [181, 27] on span "Visits" at bounding box center [186, 28] width 36 height 18
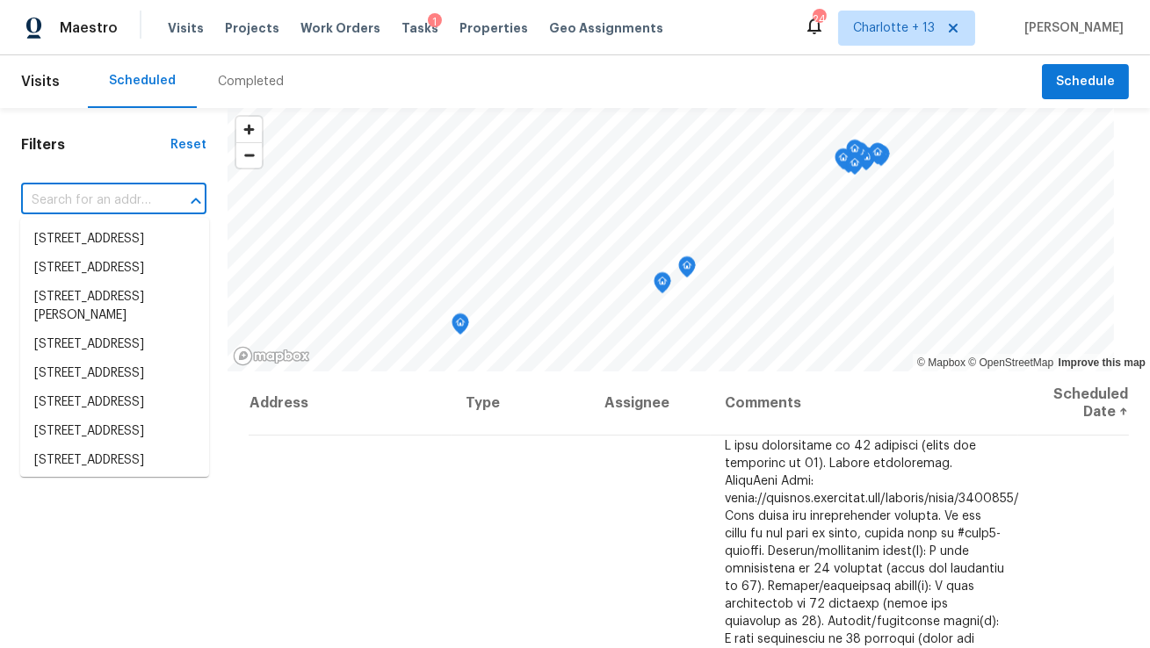
click at [122, 205] on input "text" at bounding box center [89, 200] width 136 height 27
paste input "[STREET_ADDRESS]"
type input "[STREET_ADDRESS]"
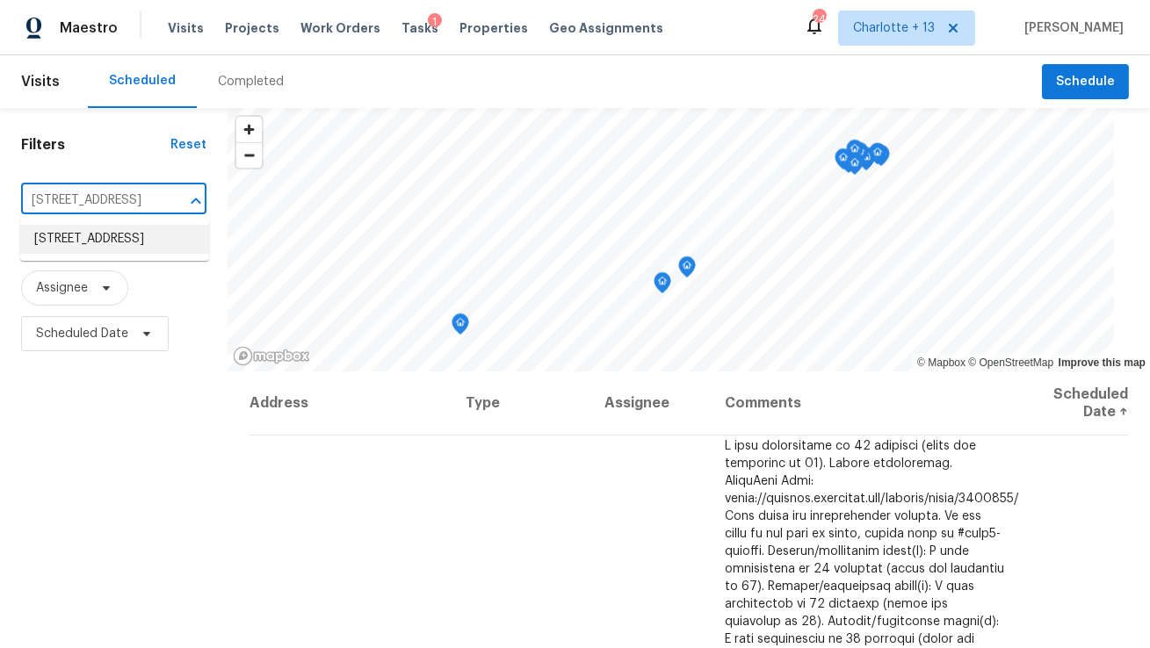
click at [122, 238] on li "[STREET_ADDRESS]" at bounding box center [114, 239] width 189 height 29
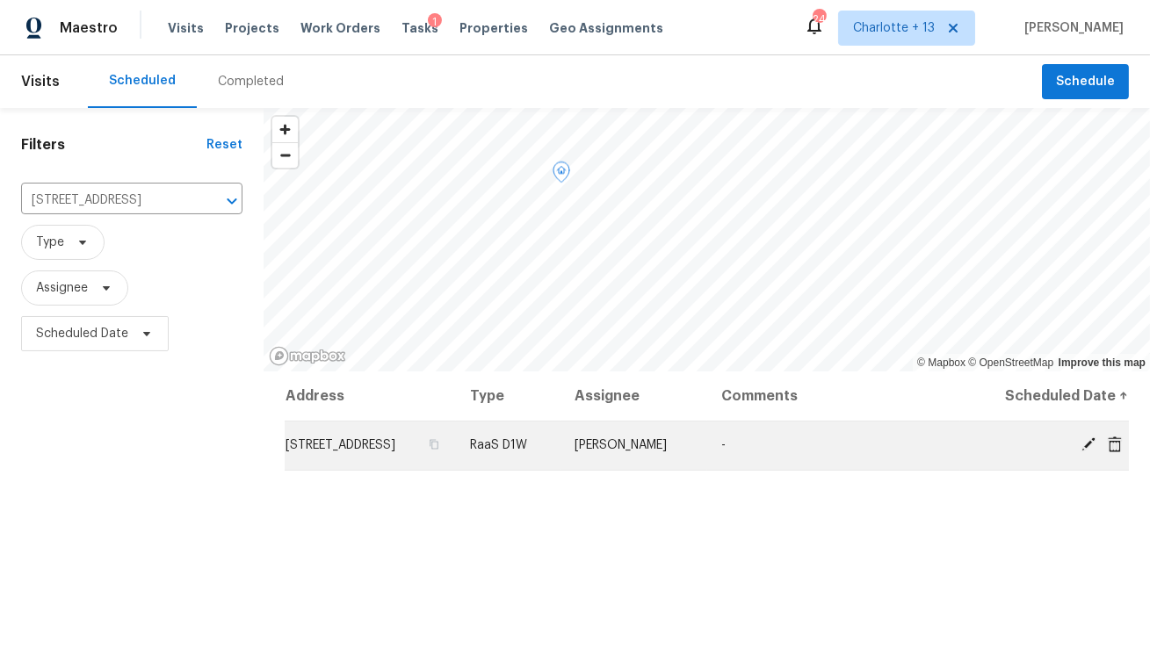
click at [456, 440] on td "[STREET_ADDRESS]" at bounding box center [370, 445] width 171 height 49
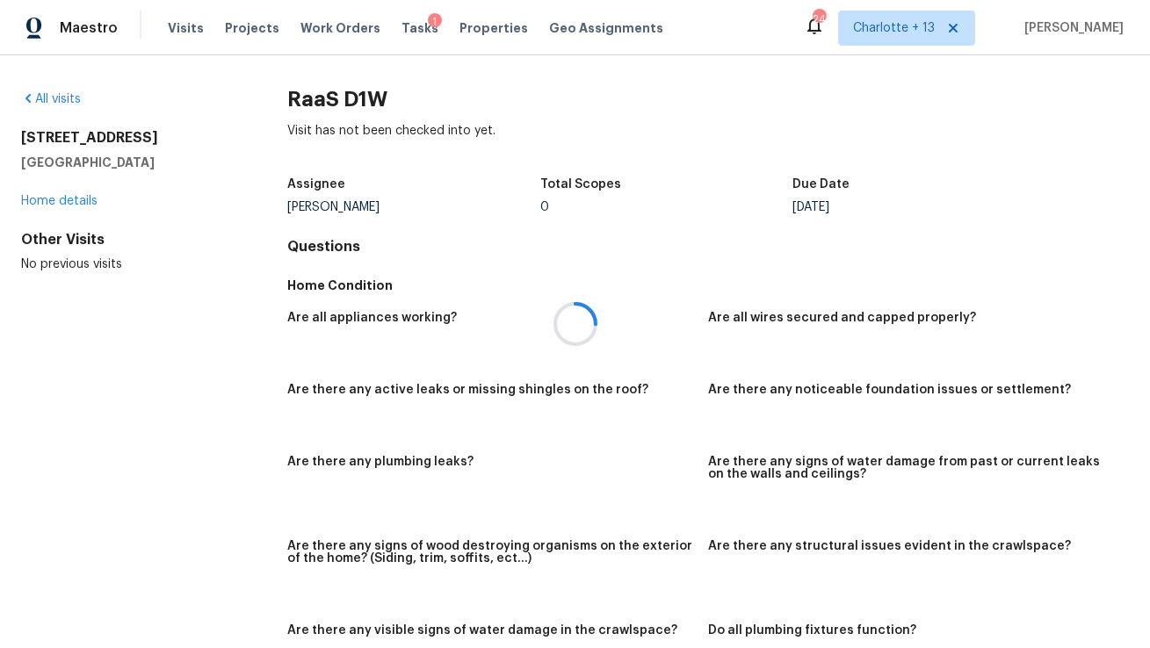
click at [83, 199] on div at bounding box center [575, 324] width 1150 height 648
click at [74, 201] on link "Home details" at bounding box center [59, 201] width 76 height 12
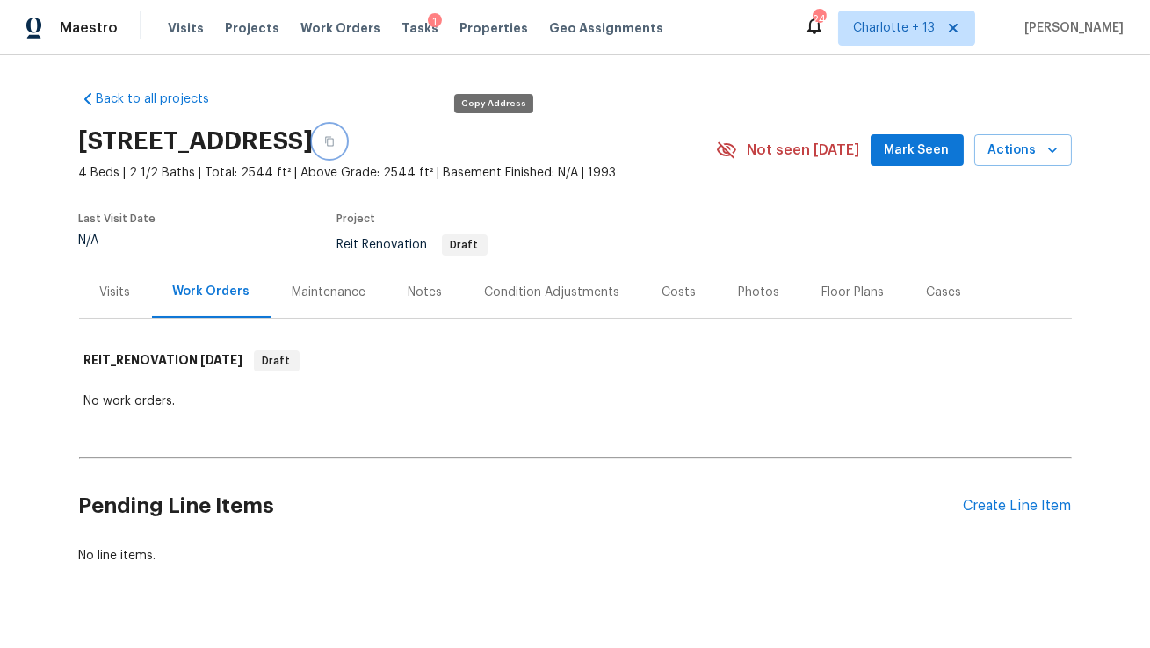
click at [334, 141] on icon "button" at bounding box center [329, 142] width 9 height 10
click at [975, 25] on span "Charlotte + 13" at bounding box center [906, 28] width 137 height 35
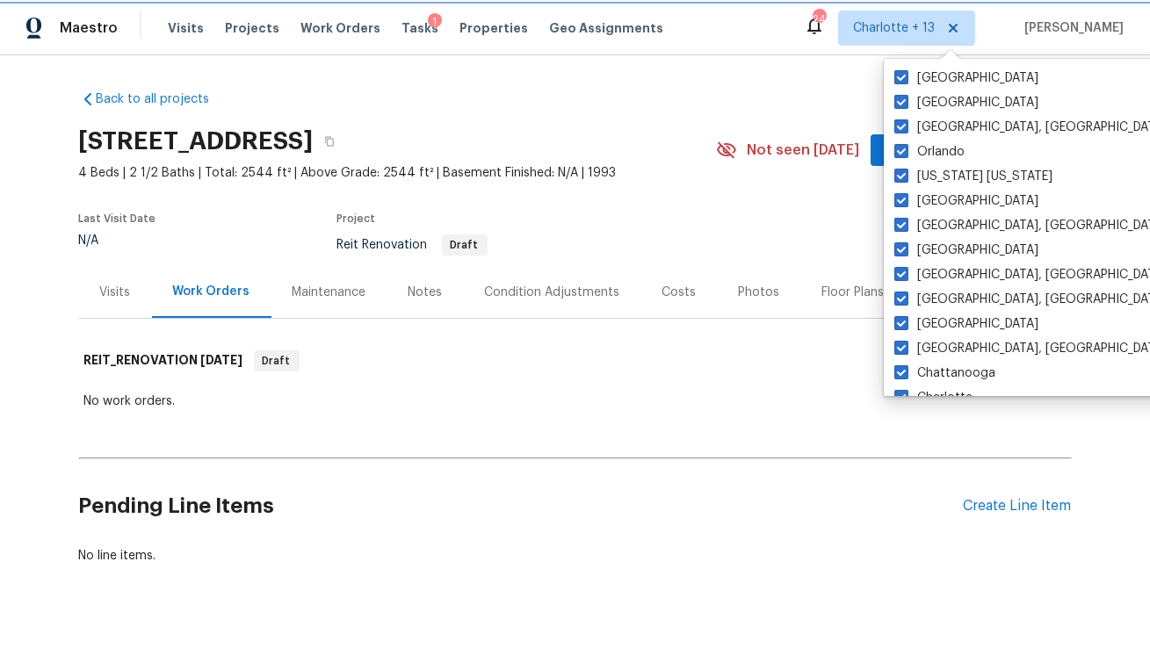
click at [960, 29] on icon at bounding box center [953, 28] width 14 height 14
checkbox input "false"
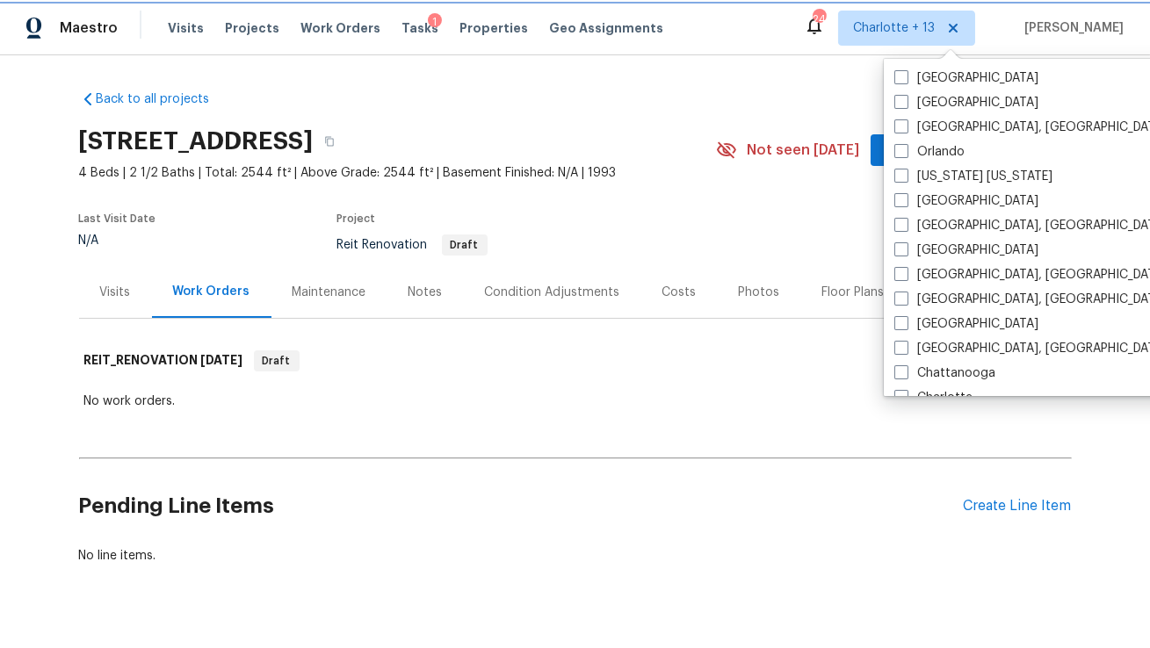
checkbox input "false"
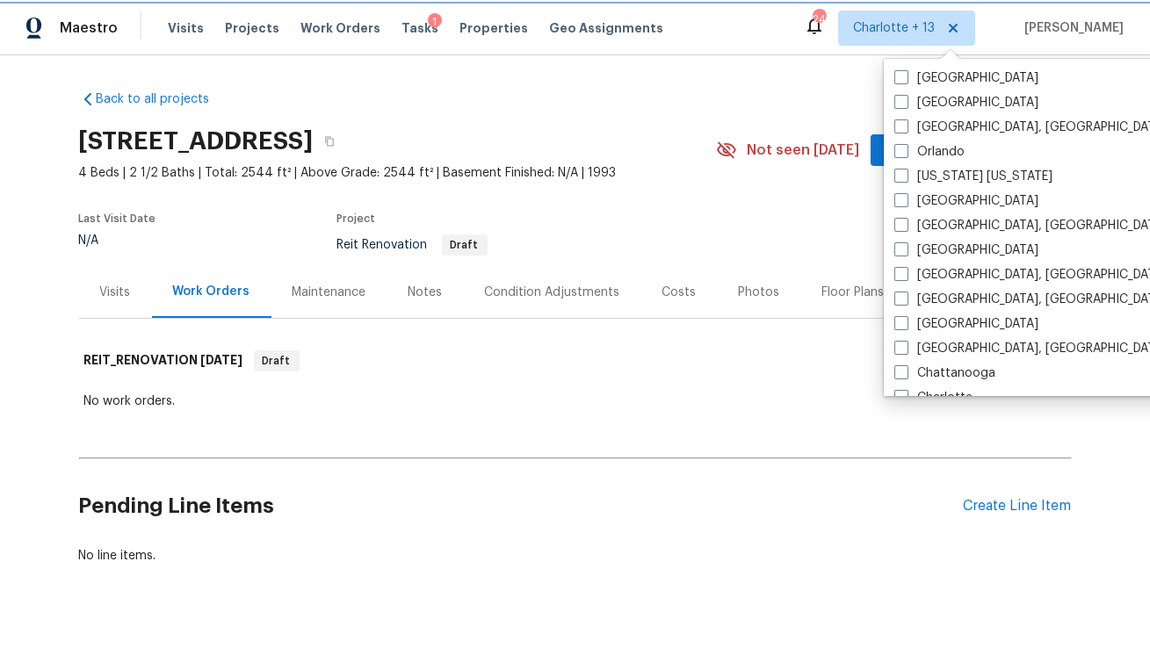
checkbox input "false"
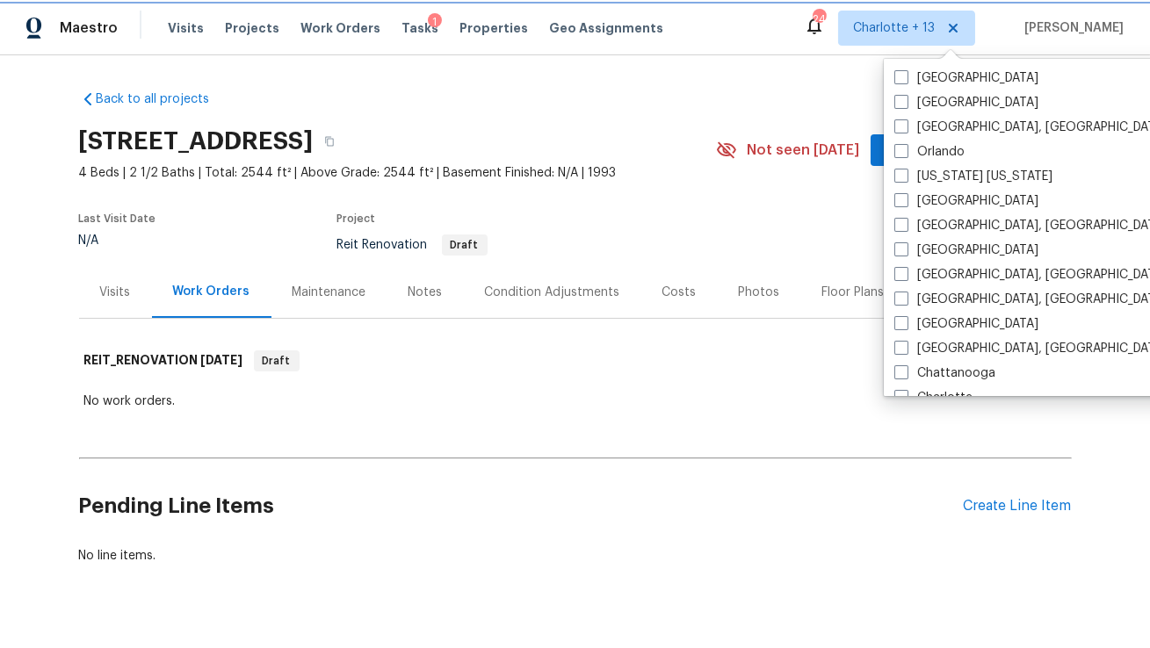
checkbox input "true"
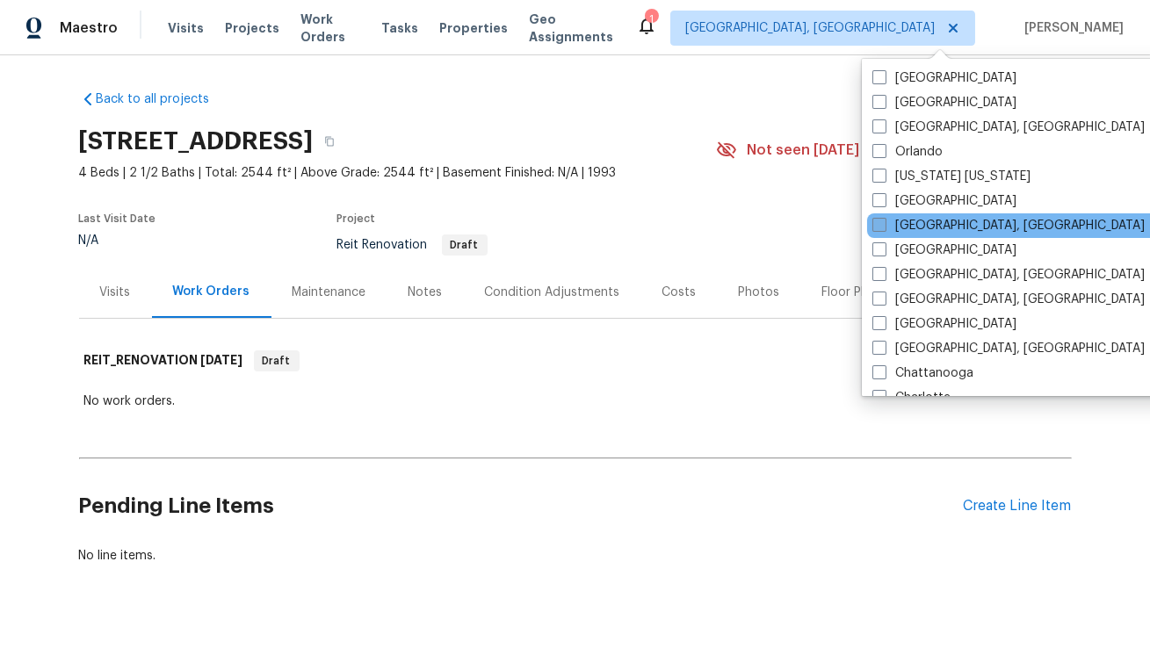
click at [931, 221] on label "[GEOGRAPHIC_DATA], [GEOGRAPHIC_DATA]" at bounding box center [1008, 226] width 272 height 18
click at [884, 221] on input "[GEOGRAPHIC_DATA], [GEOGRAPHIC_DATA]" at bounding box center [877, 222] width 11 height 11
checkbox input "true"
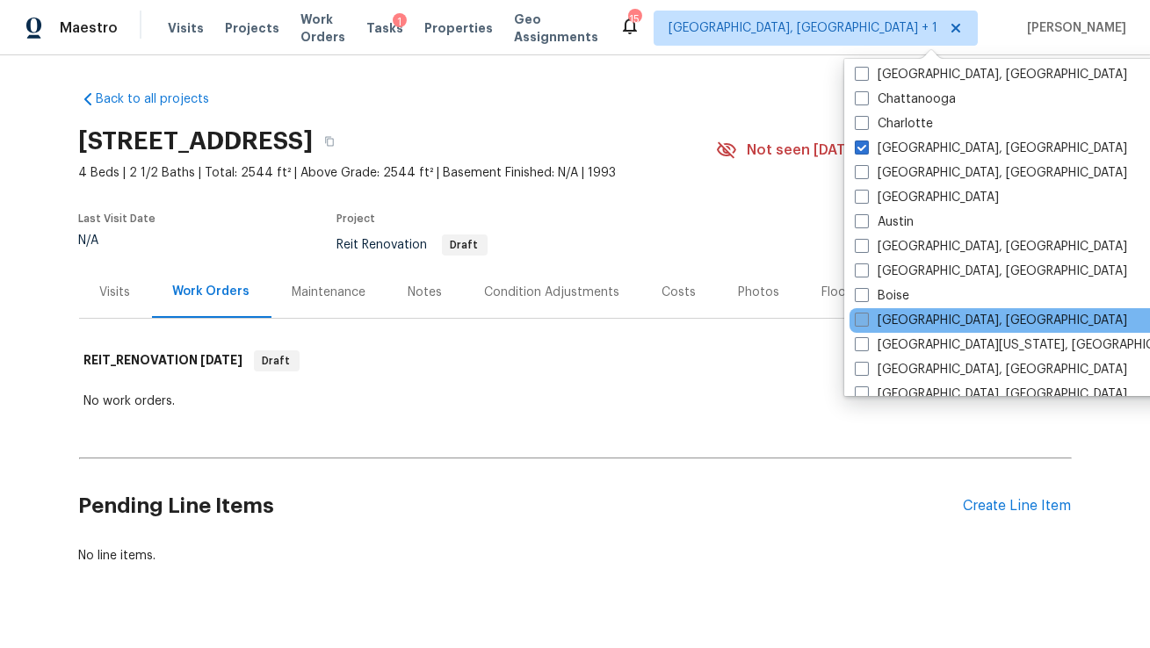
scroll to position [247, 0]
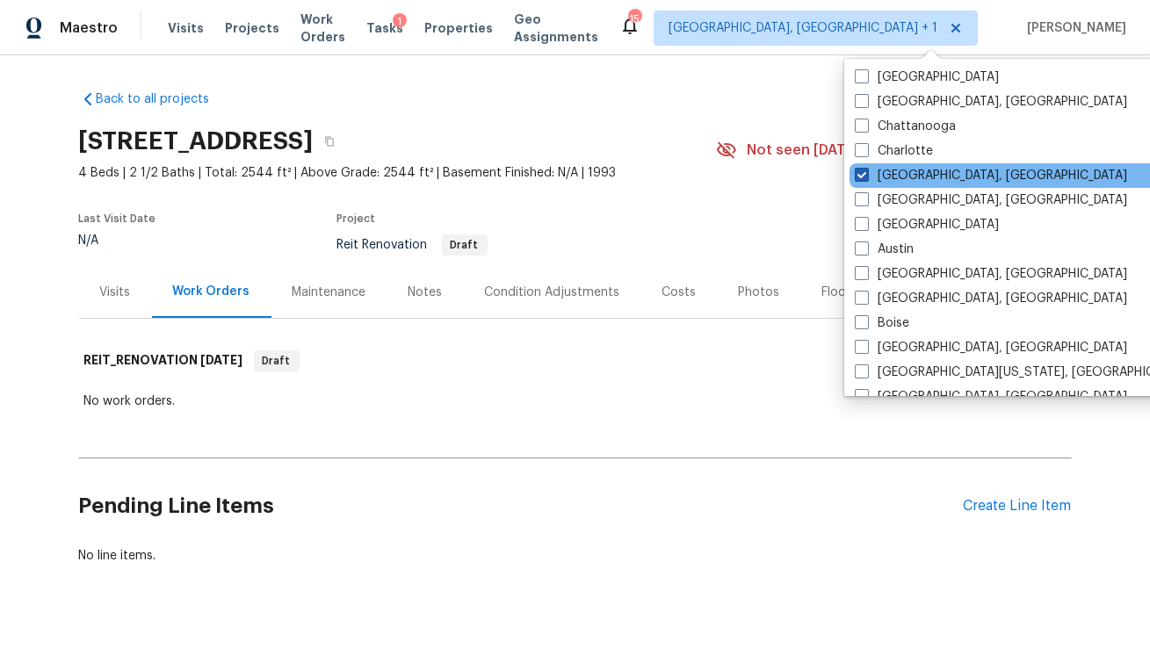
click at [921, 177] on label "[GEOGRAPHIC_DATA], [GEOGRAPHIC_DATA]" at bounding box center [991, 176] width 272 height 18
click at [866, 177] on input "[GEOGRAPHIC_DATA], [GEOGRAPHIC_DATA]" at bounding box center [860, 172] width 11 height 11
checkbox input "false"
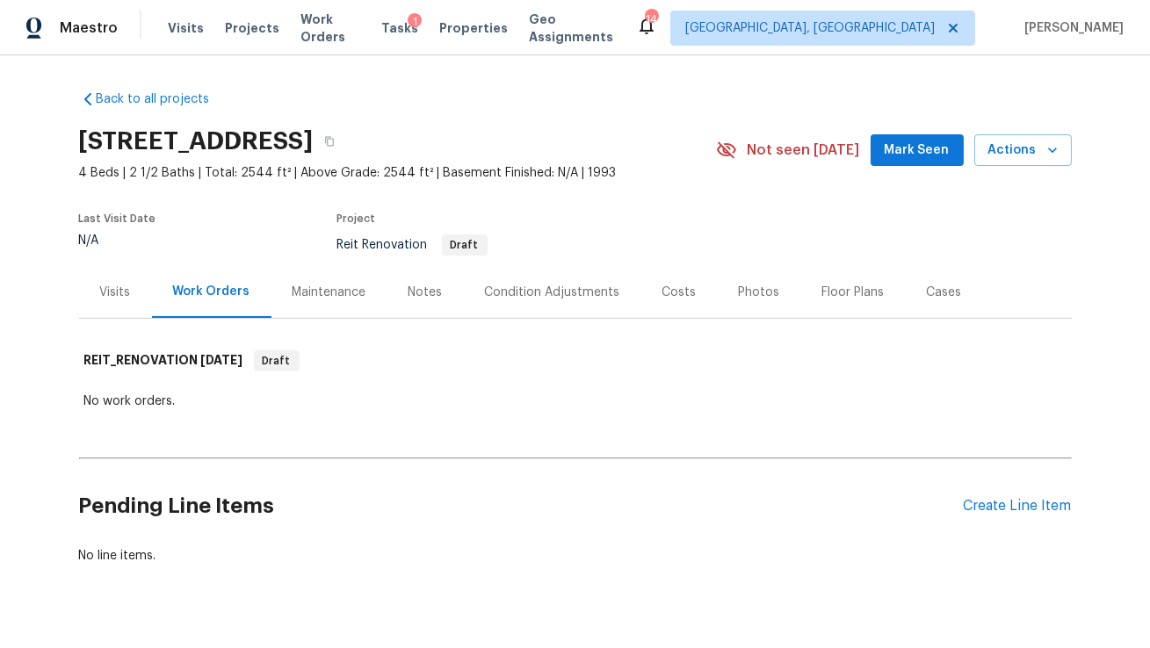
click at [467, 37] on div "Visits Projects Work Orders Tasks 1 Properties Geo Assignments" at bounding box center [402, 28] width 468 height 35
click at [475, 25] on span "Properties" at bounding box center [473, 28] width 69 height 18
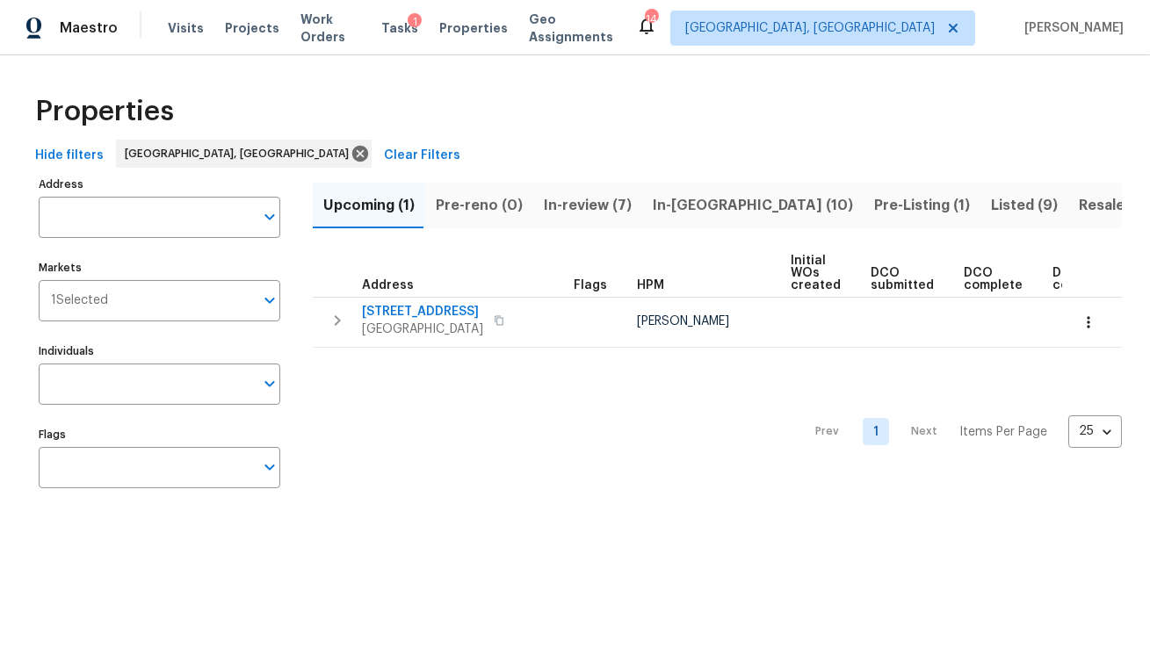
click at [991, 204] on span "Listed (9)" at bounding box center [1024, 205] width 67 height 25
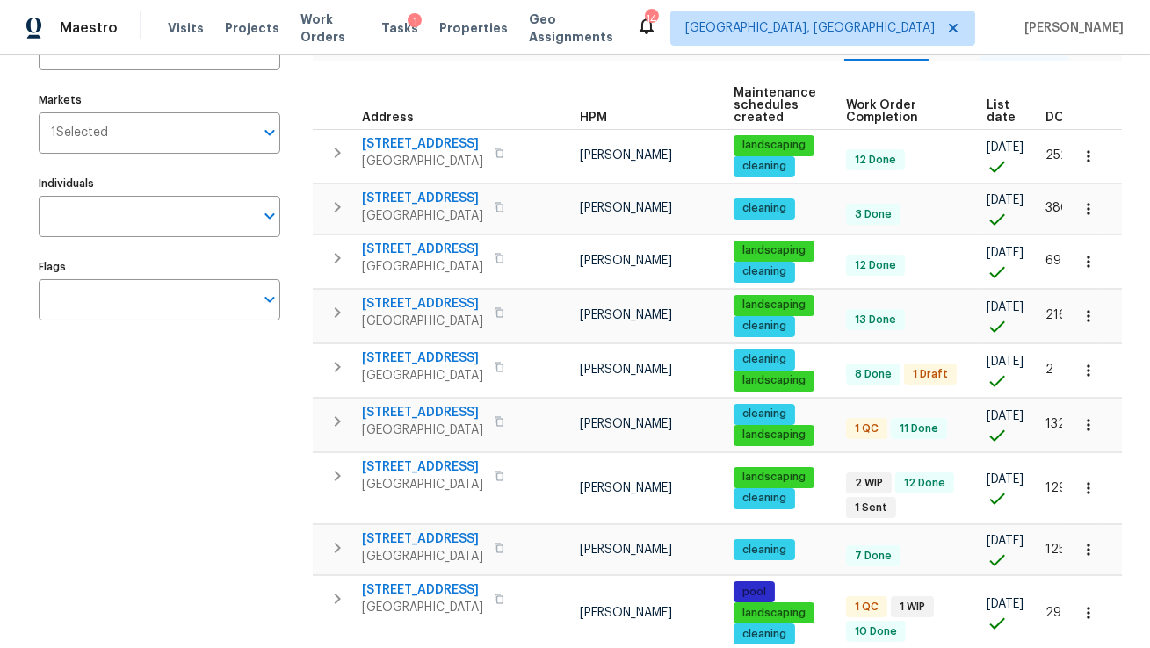
scroll to position [0, 77]
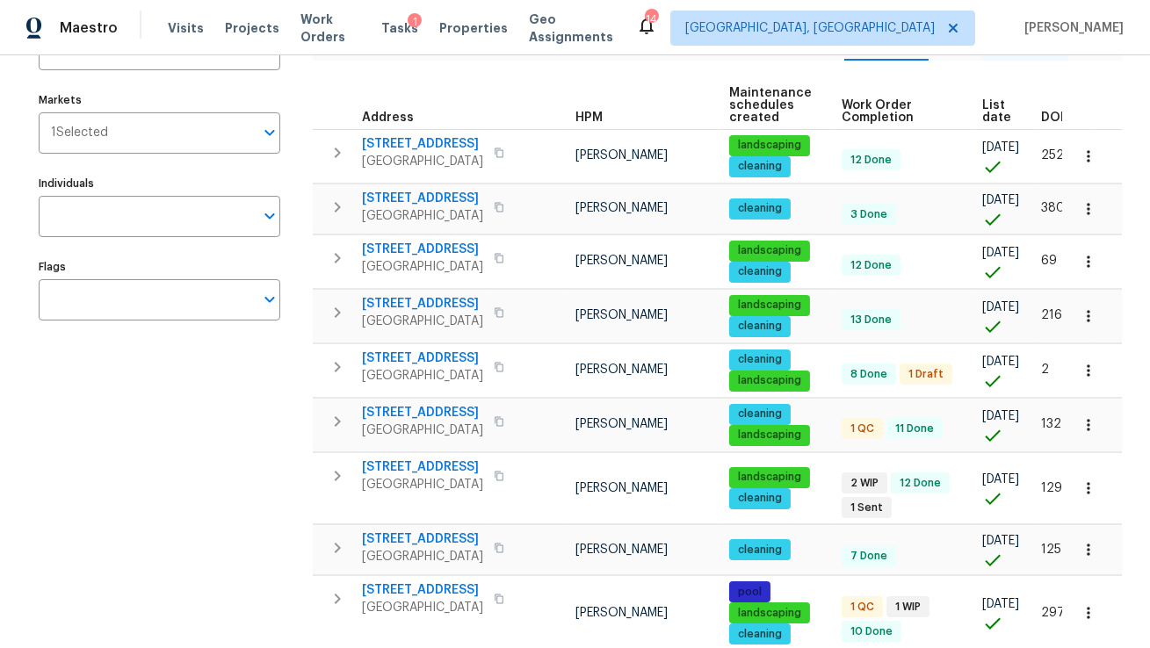
click at [991, 112] on span "List date" at bounding box center [996, 111] width 29 height 25
